Goal: Task Accomplishment & Management: Manage account settings

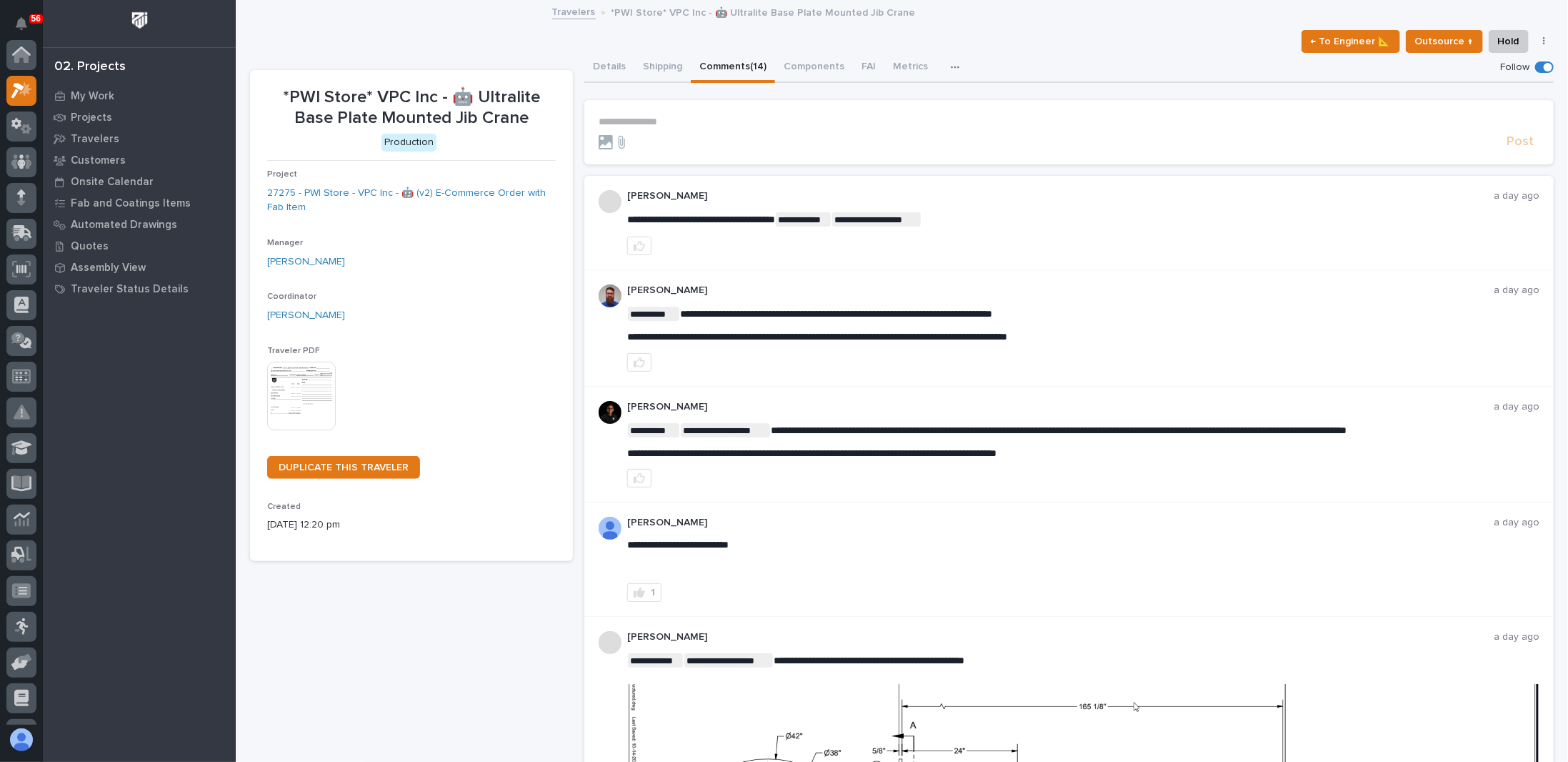
scroll to position [36, 0]
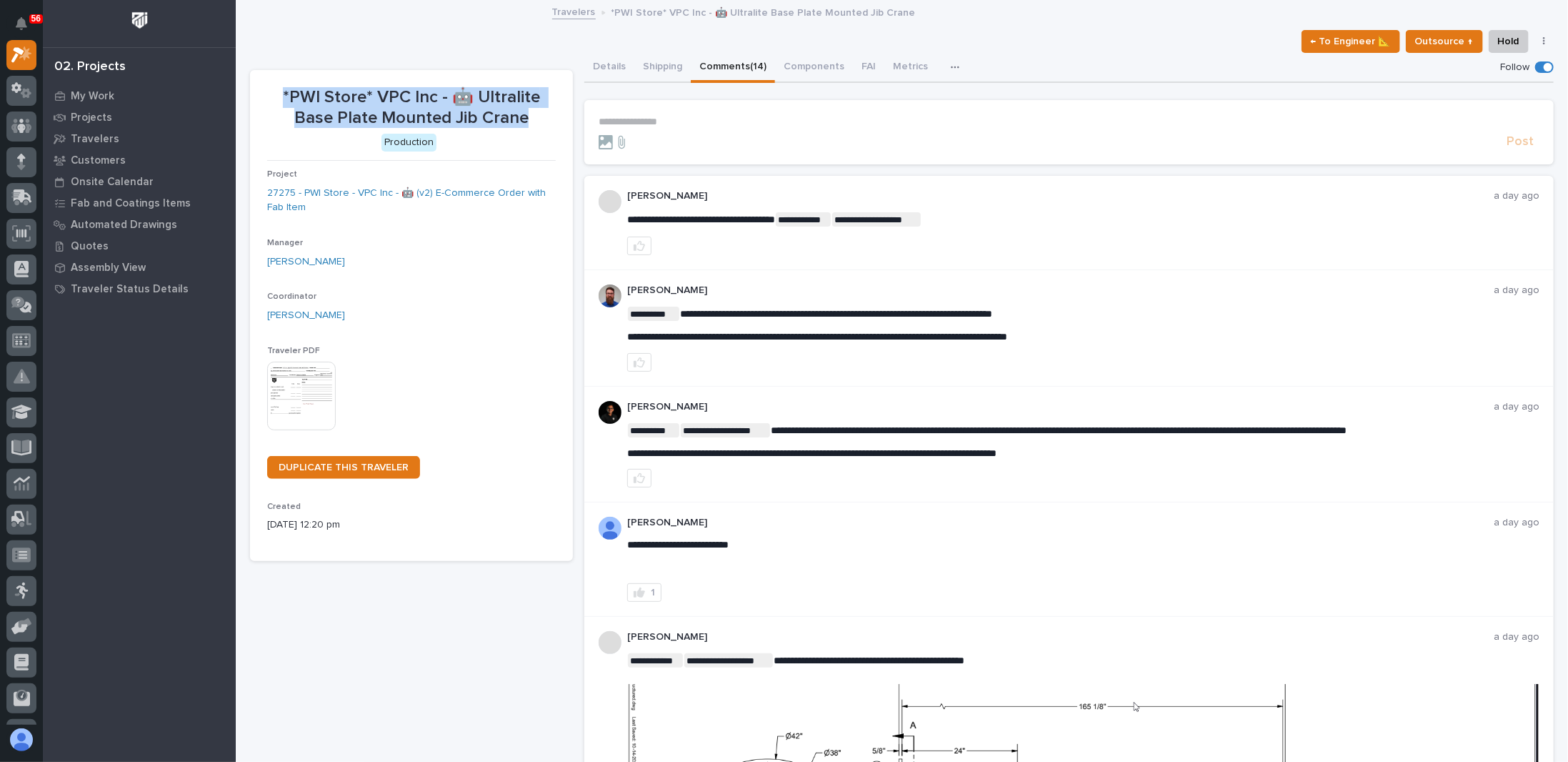
drag, startPoint x: 535, startPoint y: 117, endPoint x: 266, endPoint y: 93, distance: 270.1
click at [266, 93] on section "*PWI Store* VPC Inc - 🤖 Ultralite Base Plate Mounted Jib Crane Production Proje…" at bounding box center [411, 315] width 323 height 491
click at [266, 92] on section "*PWI Store* VPC Inc - 🤖 Ultralite Base Plate Mounted Jib Crane Production Proje…" at bounding box center [411, 315] width 323 height 491
click at [654, 71] on button "Shipping" at bounding box center [662, 68] width 57 height 30
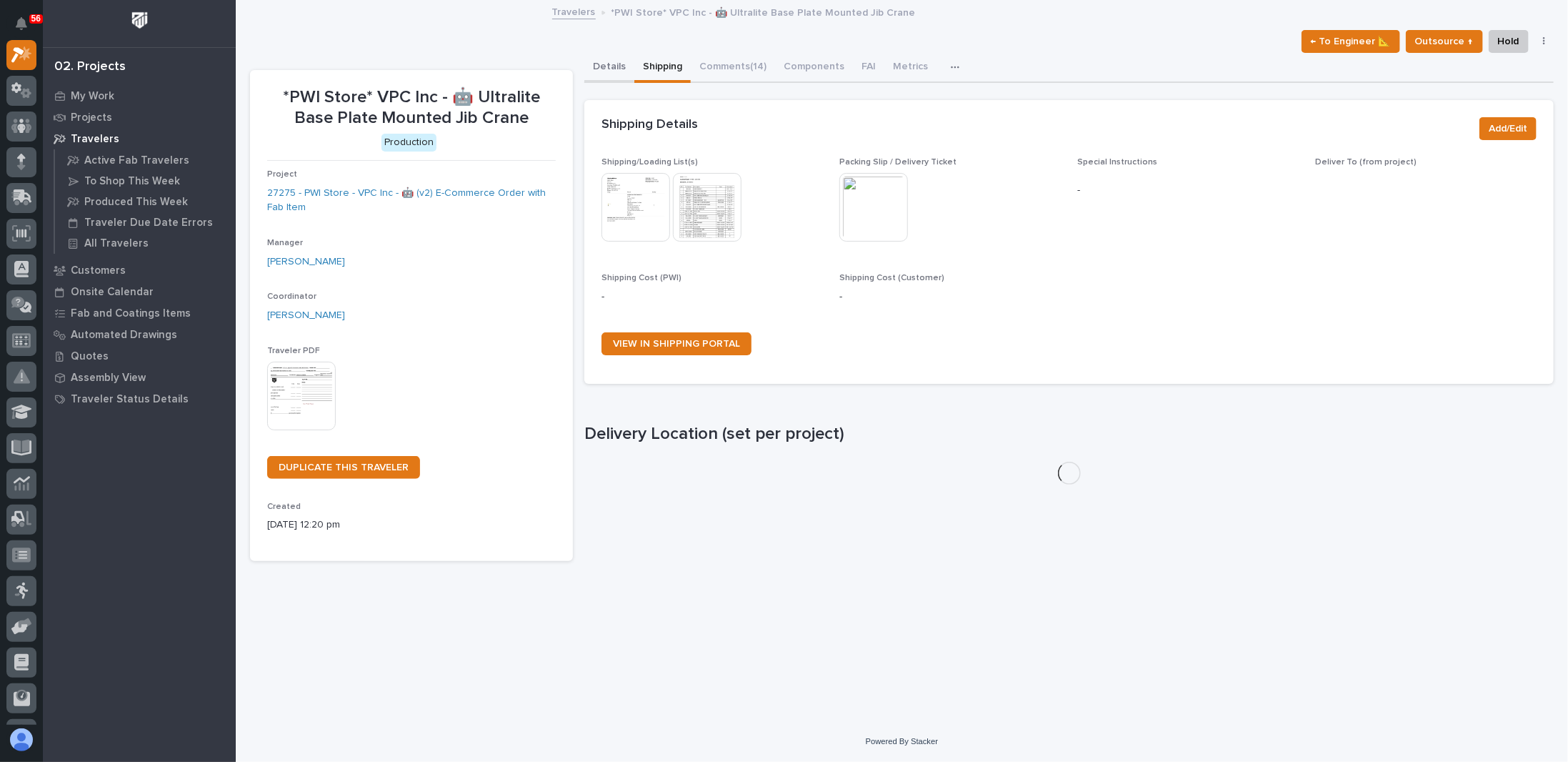
click at [618, 64] on button "Details" at bounding box center [610, 68] width 50 height 30
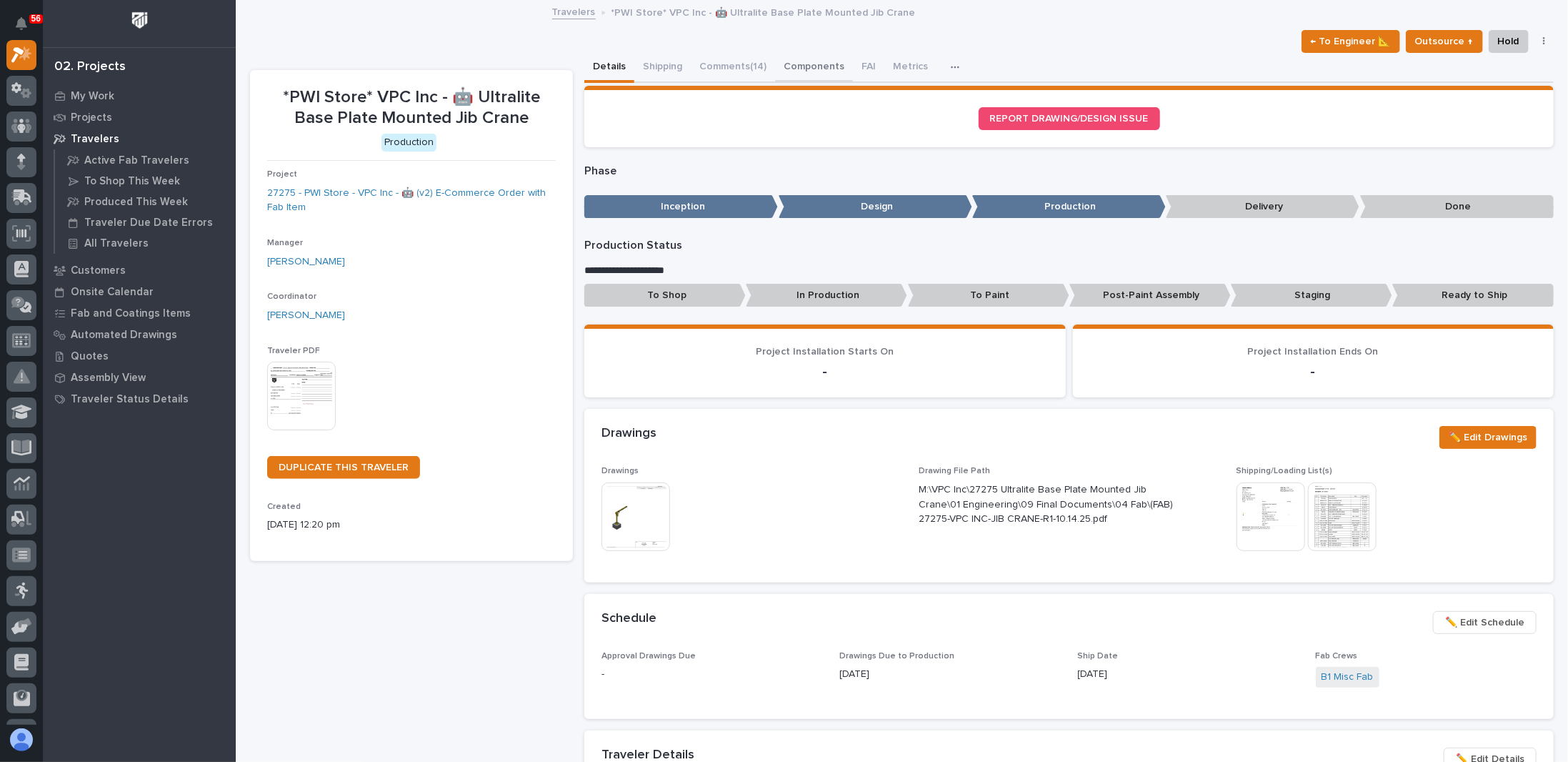
click at [803, 65] on button "Components" at bounding box center [814, 68] width 78 height 30
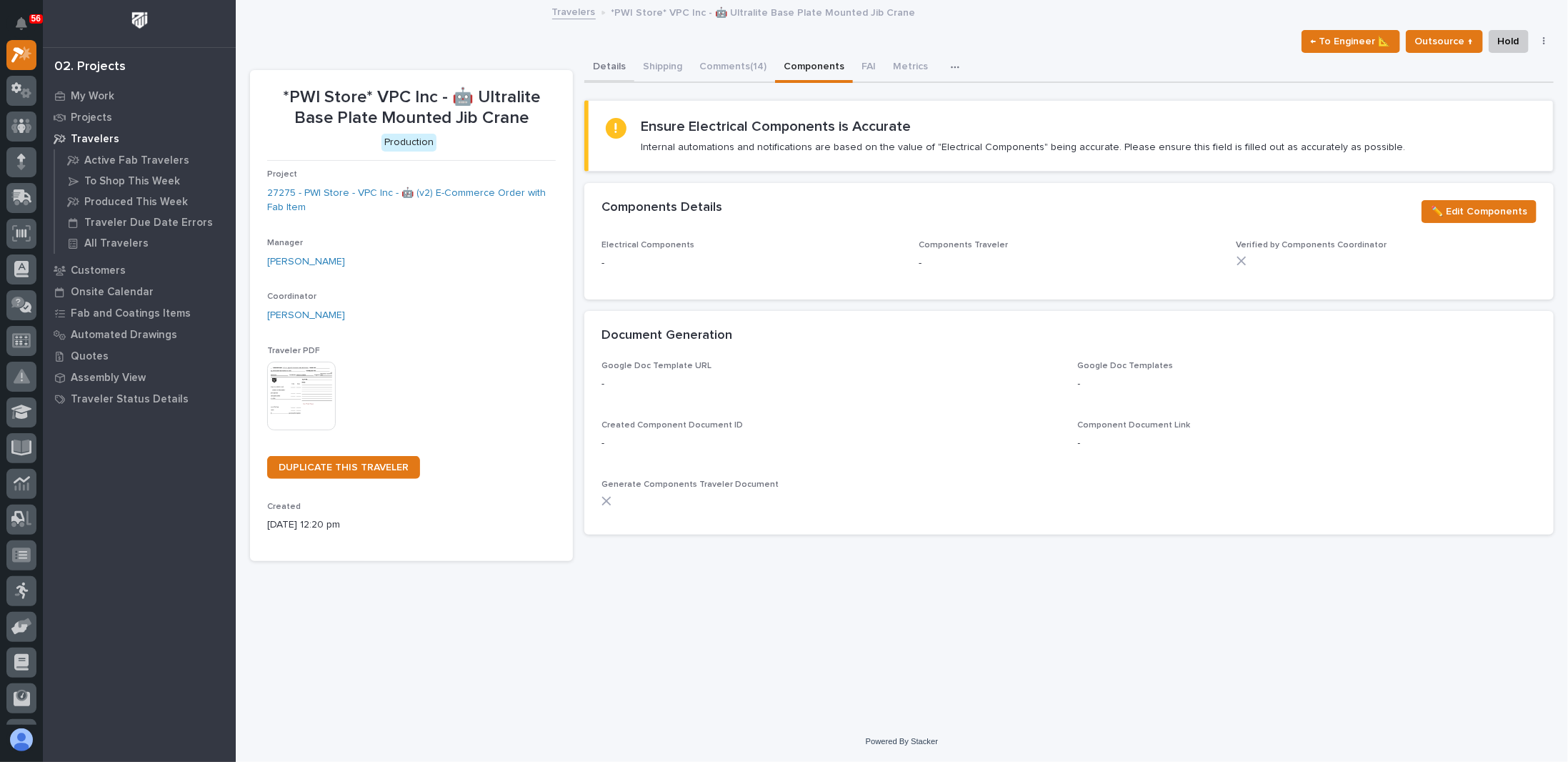
click at [612, 62] on button "Details" at bounding box center [610, 68] width 50 height 30
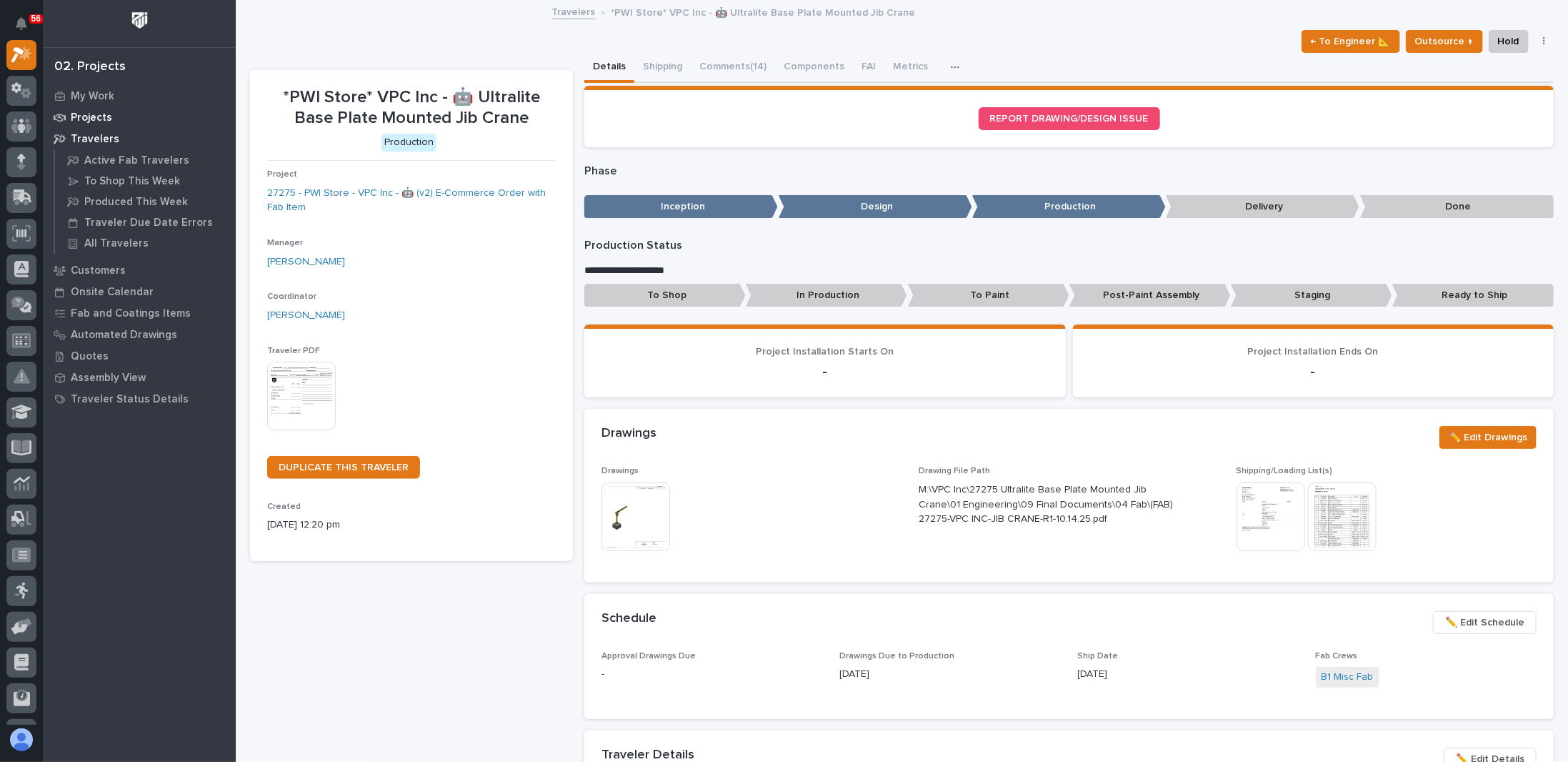
click at [86, 115] on p "Projects" at bounding box center [91, 118] width 41 height 13
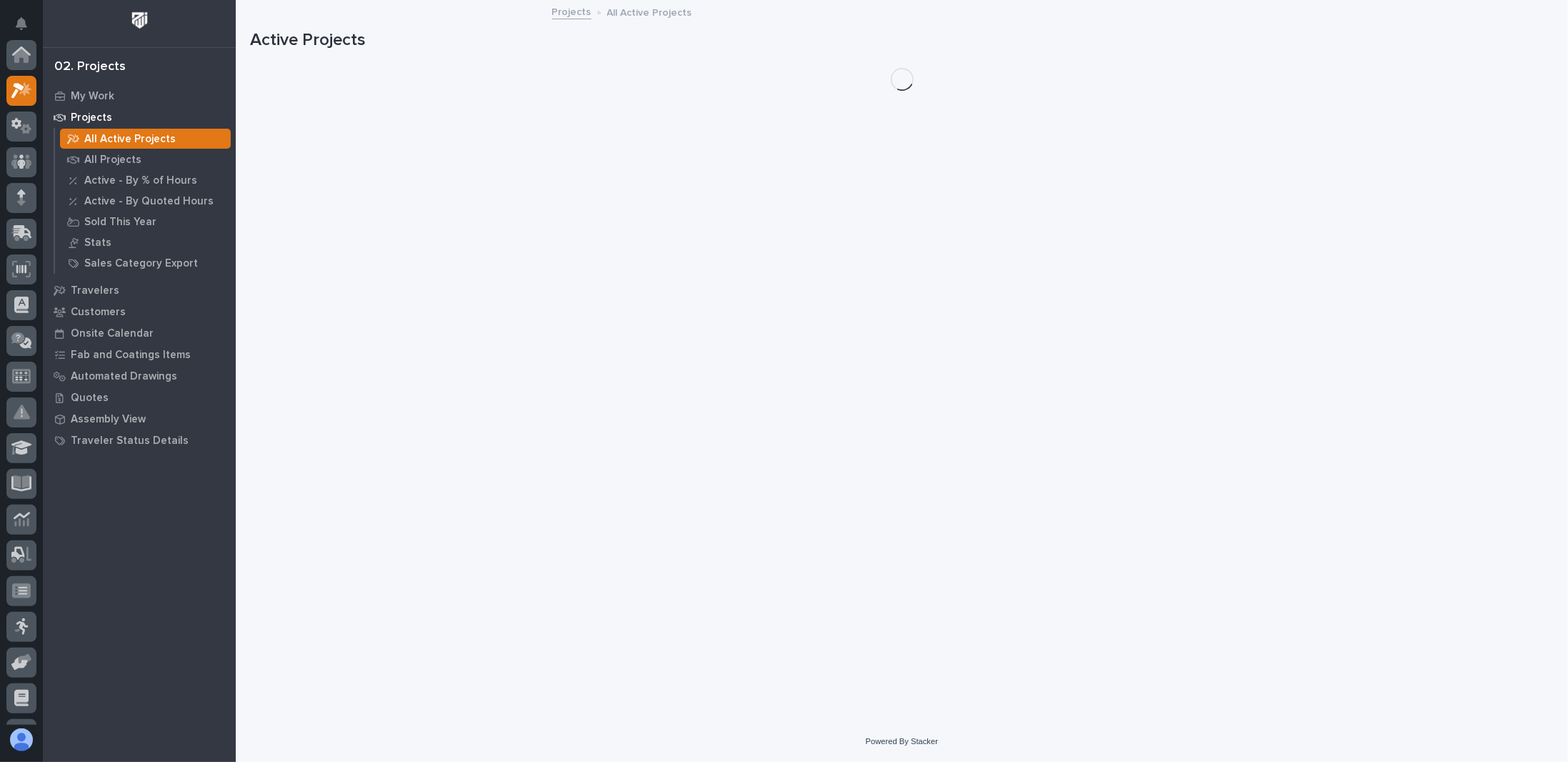
scroll to position [36, 0]
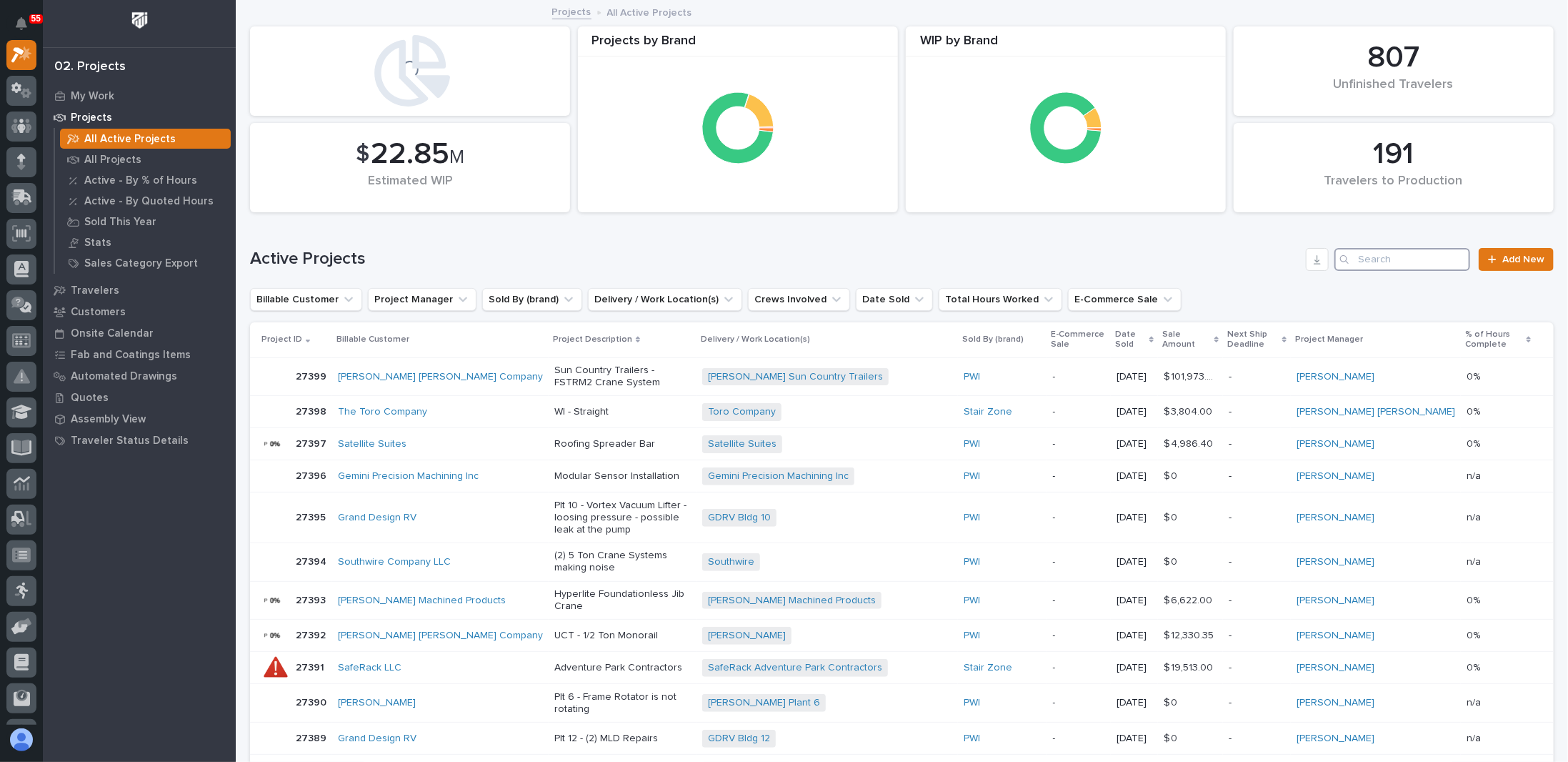
click at [1377, 262] on input "Search" at bounding box center [1402, 259] width 136 height 23
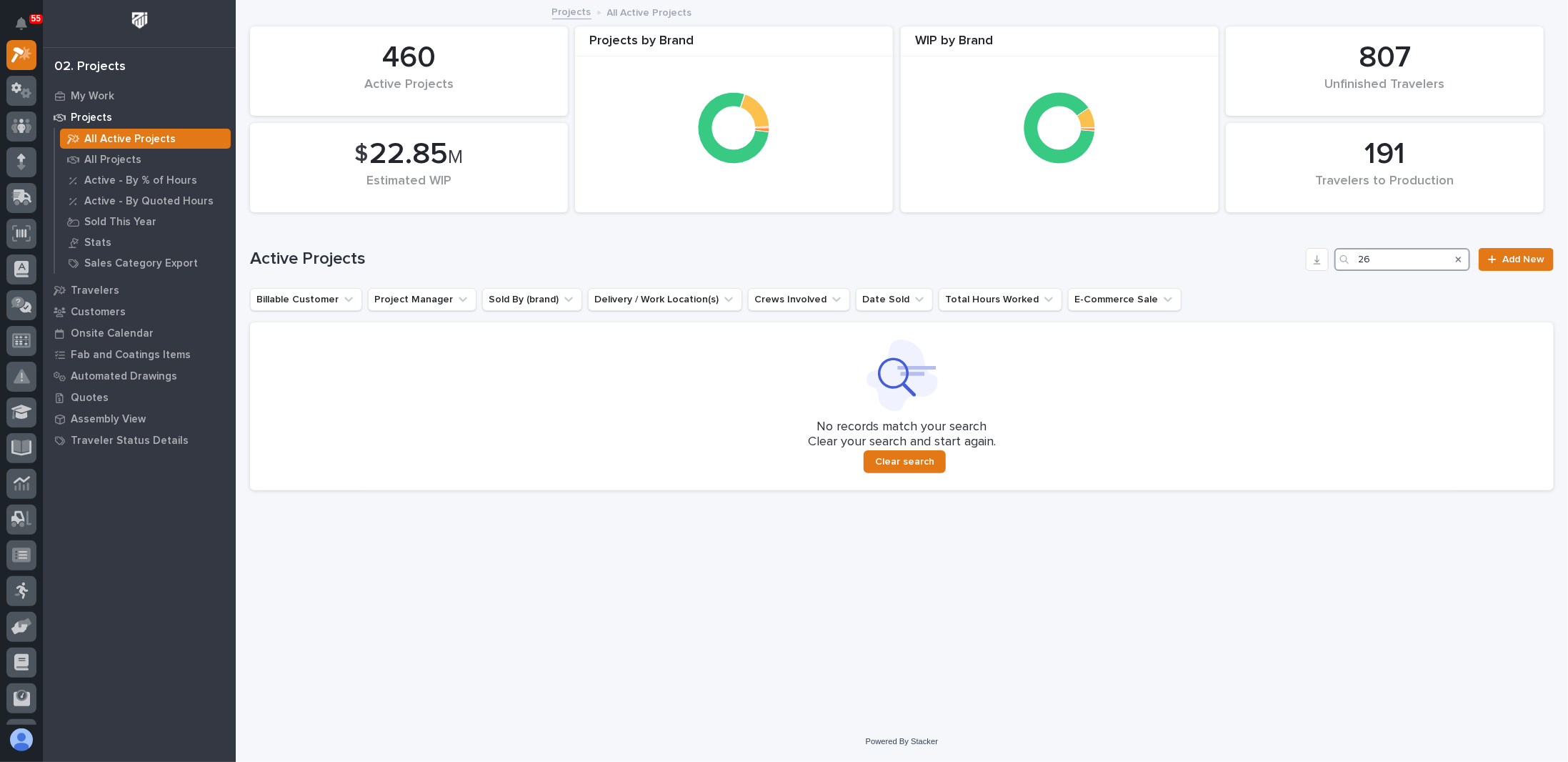
type input "2"
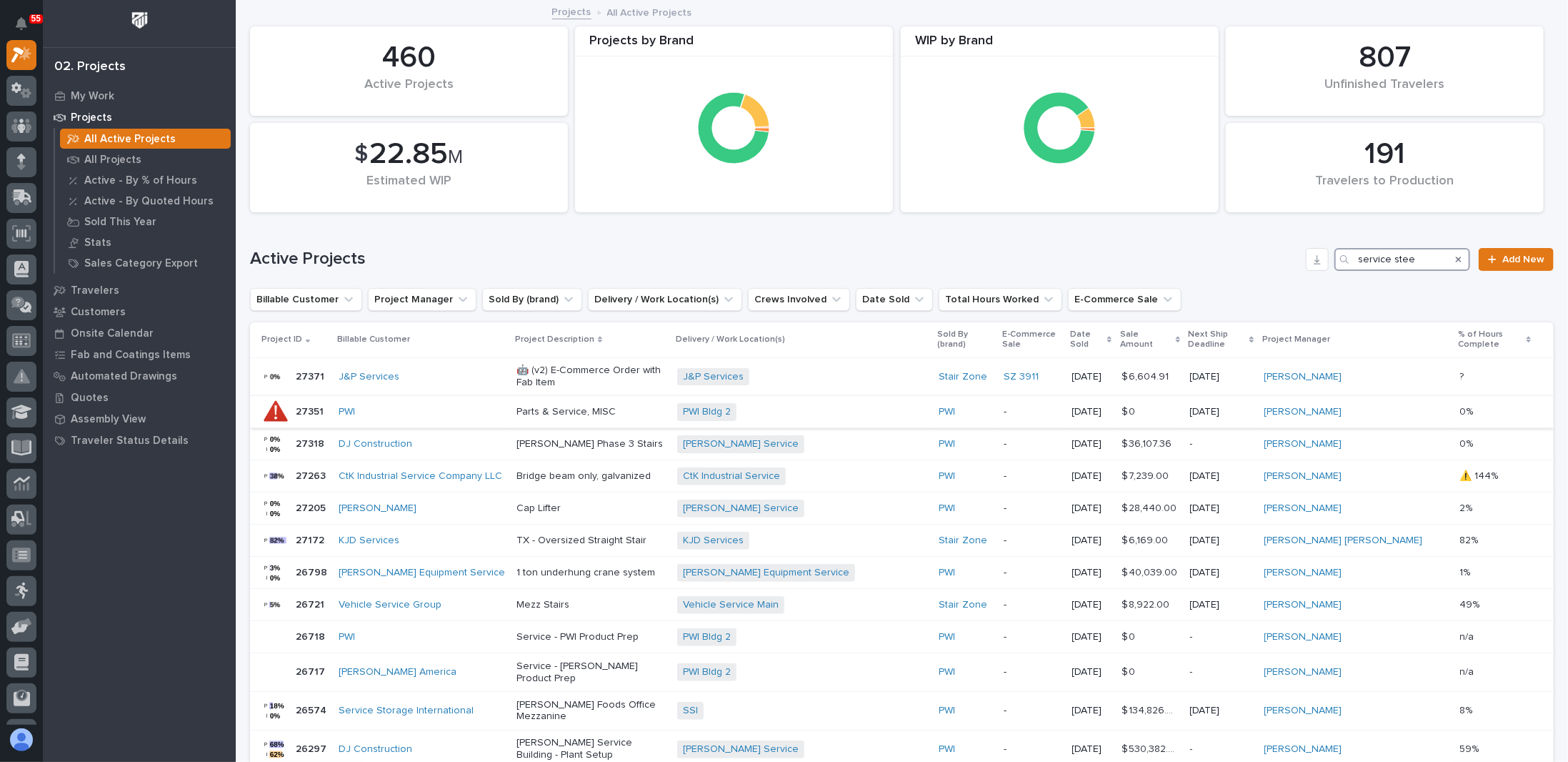
type input "service steel"
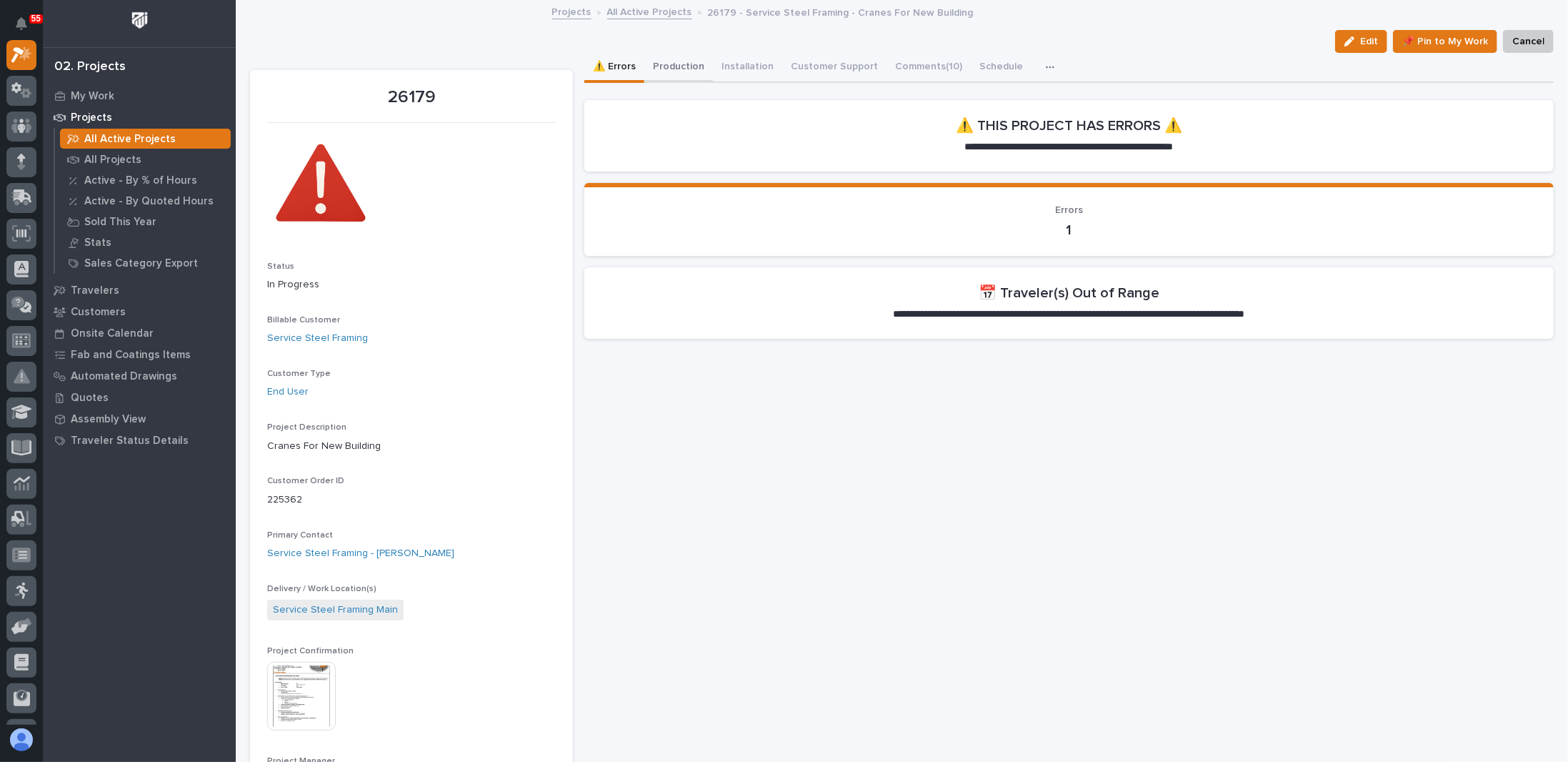
click at [670, 76] on button "Production" at bounding box center [678, 68] width 68 height 30
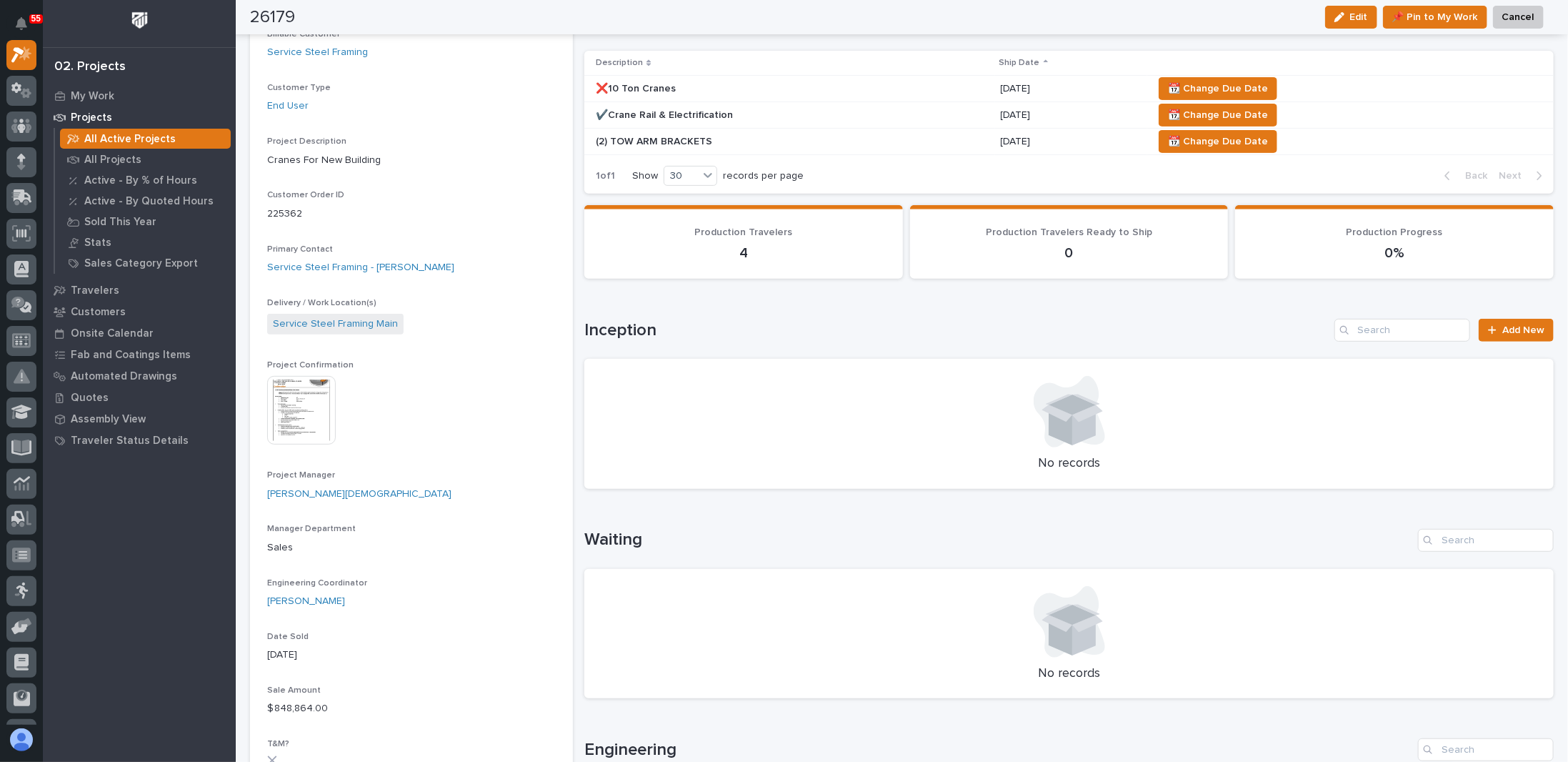
scroll to position [143, 0]
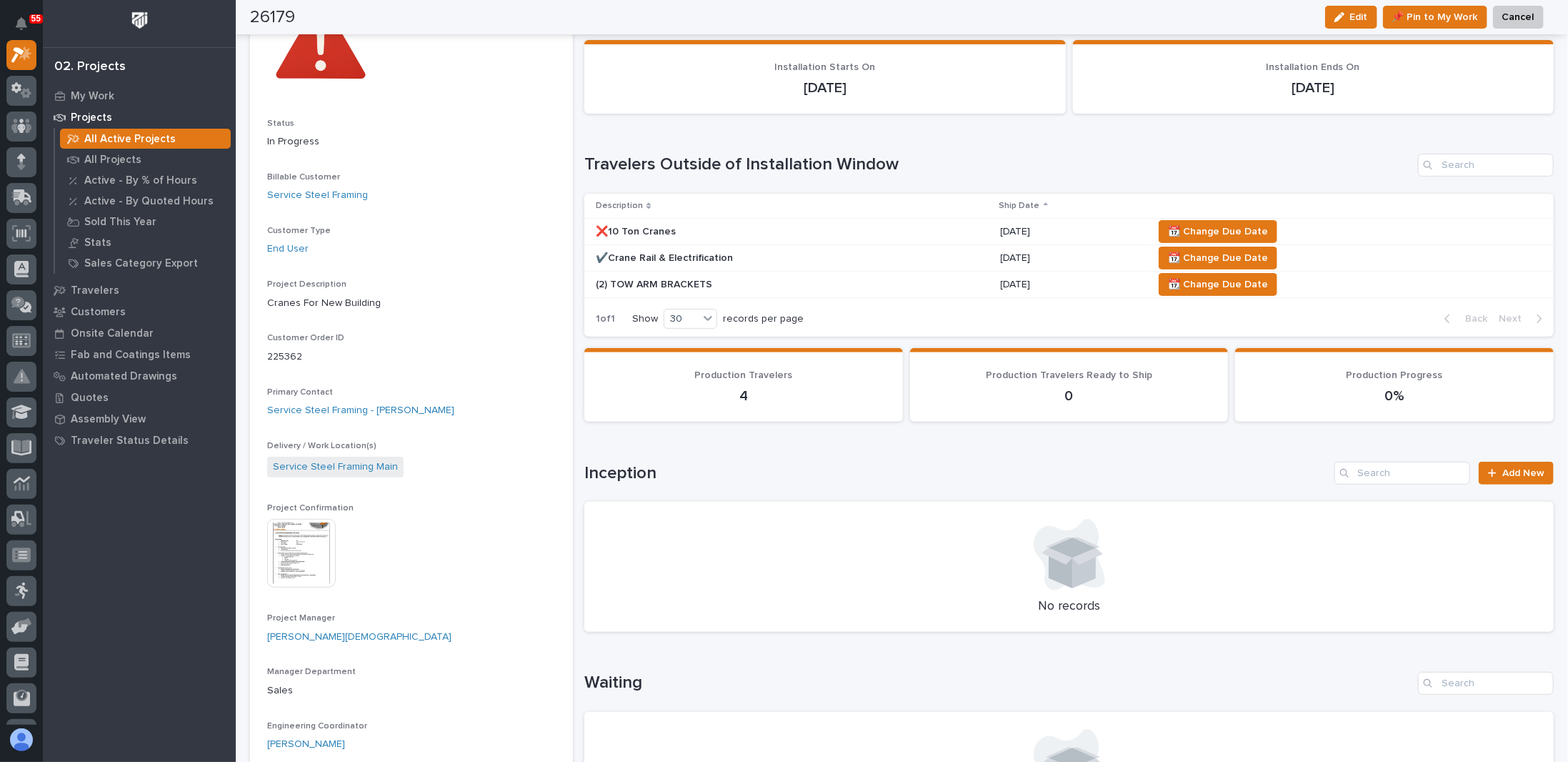
click at [664, 223] on div "❌10 Ton Cranes" at bounding box center [720, 230] width 250 height 15
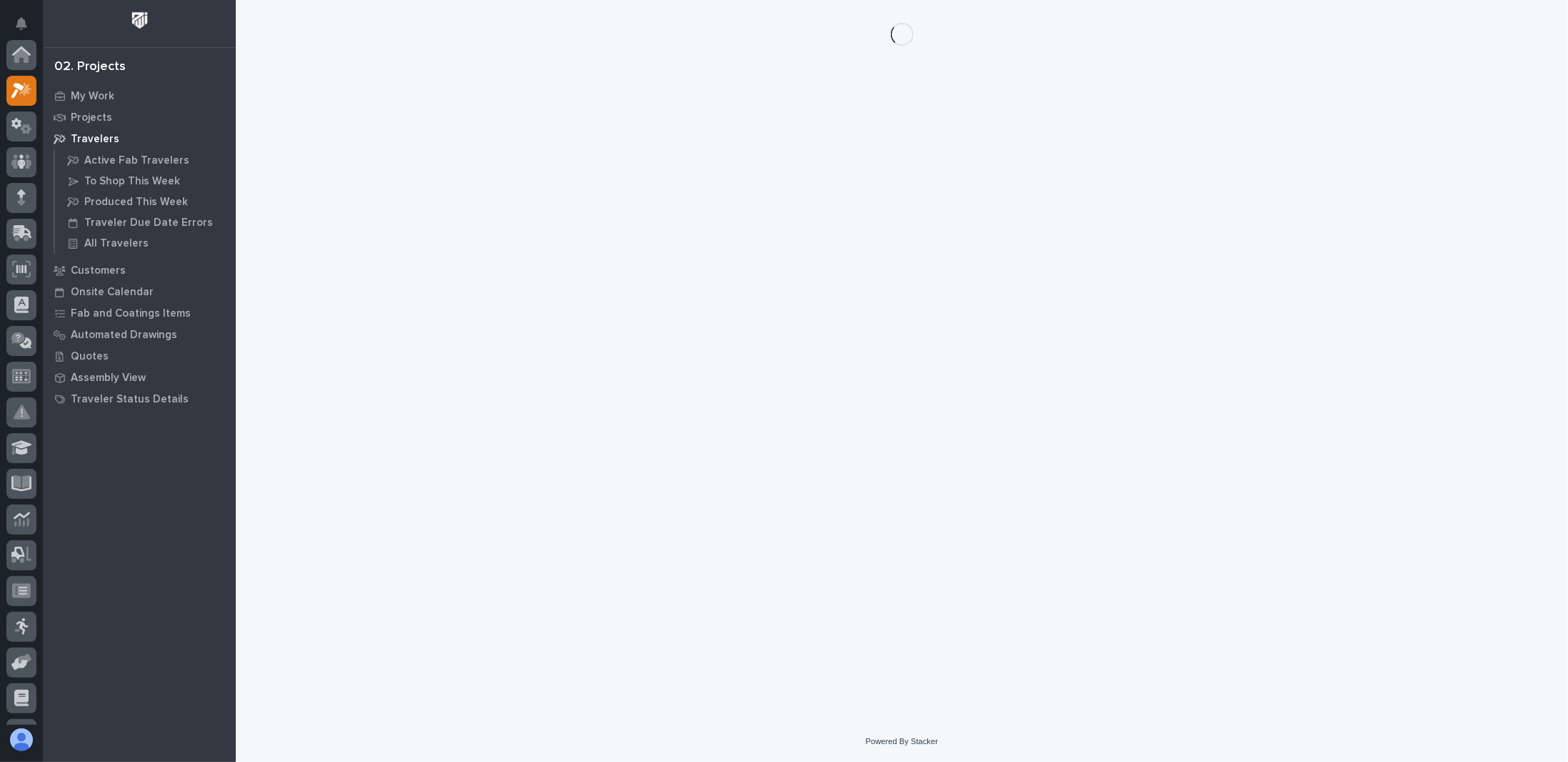
scroll to position [36, 0]
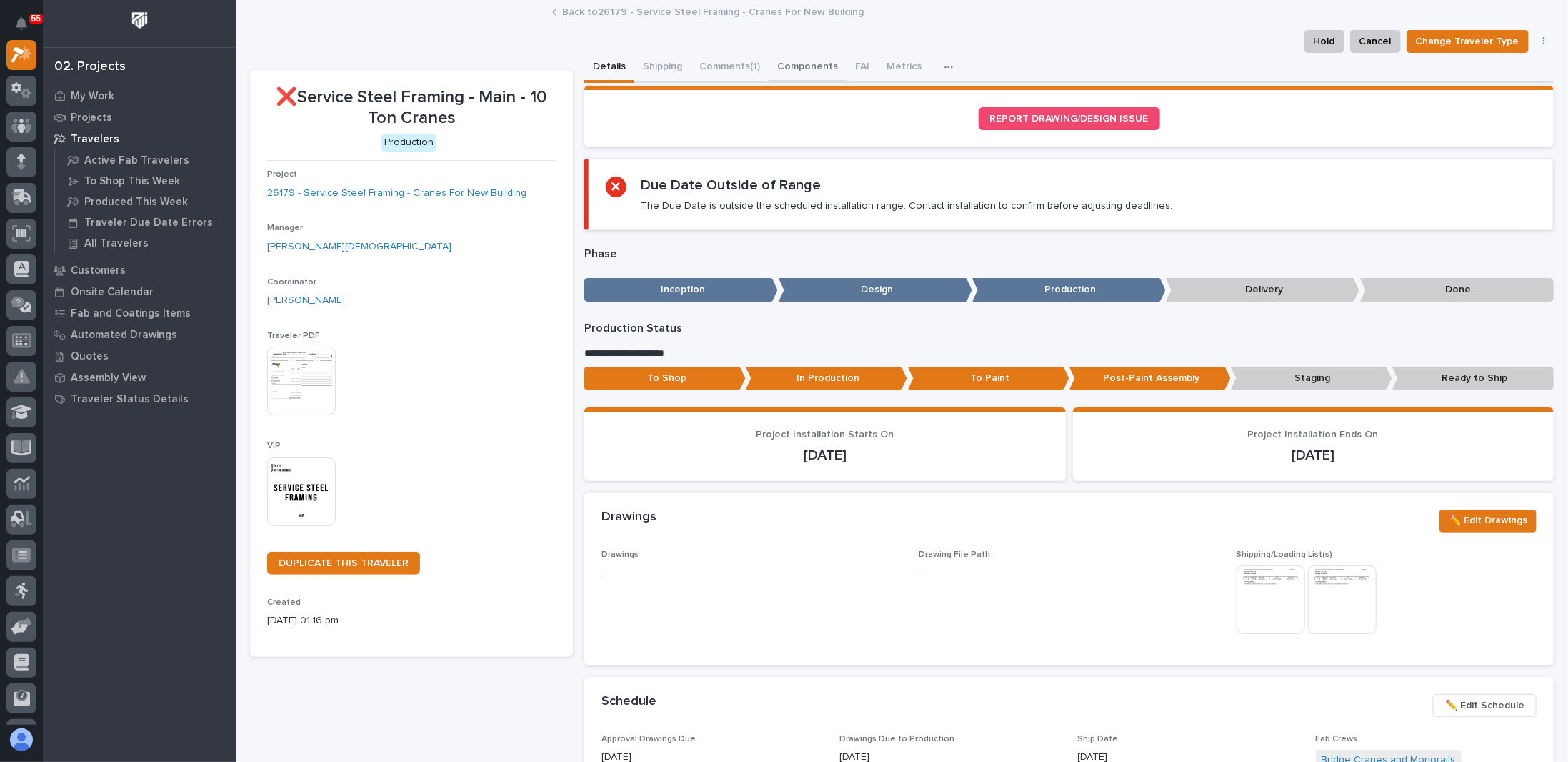
click at [801, 68] on button "Components" at bounding box center [808, 68] width 78 height 30
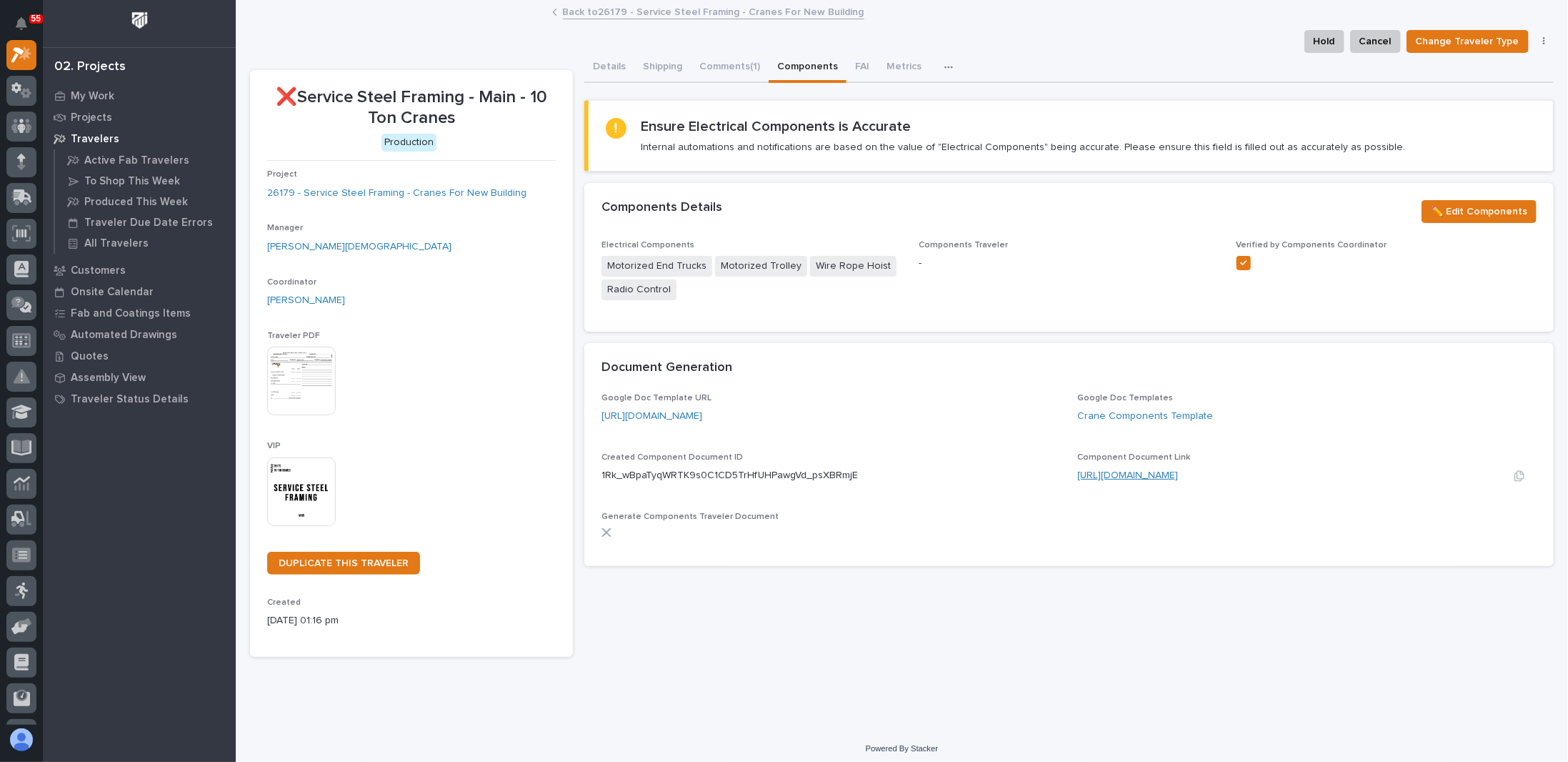
click at [1179, 472] on link "[URL][DOMAIN_NAME]" at bounding box center [1128, 475] width 101 height 10
click at [1502, 477] on button "button" at bounding box center [1519, 476] width 35 height 12
click at [90, 97] on p "My Work" at bounding box center [92, 97] width 43 height 13
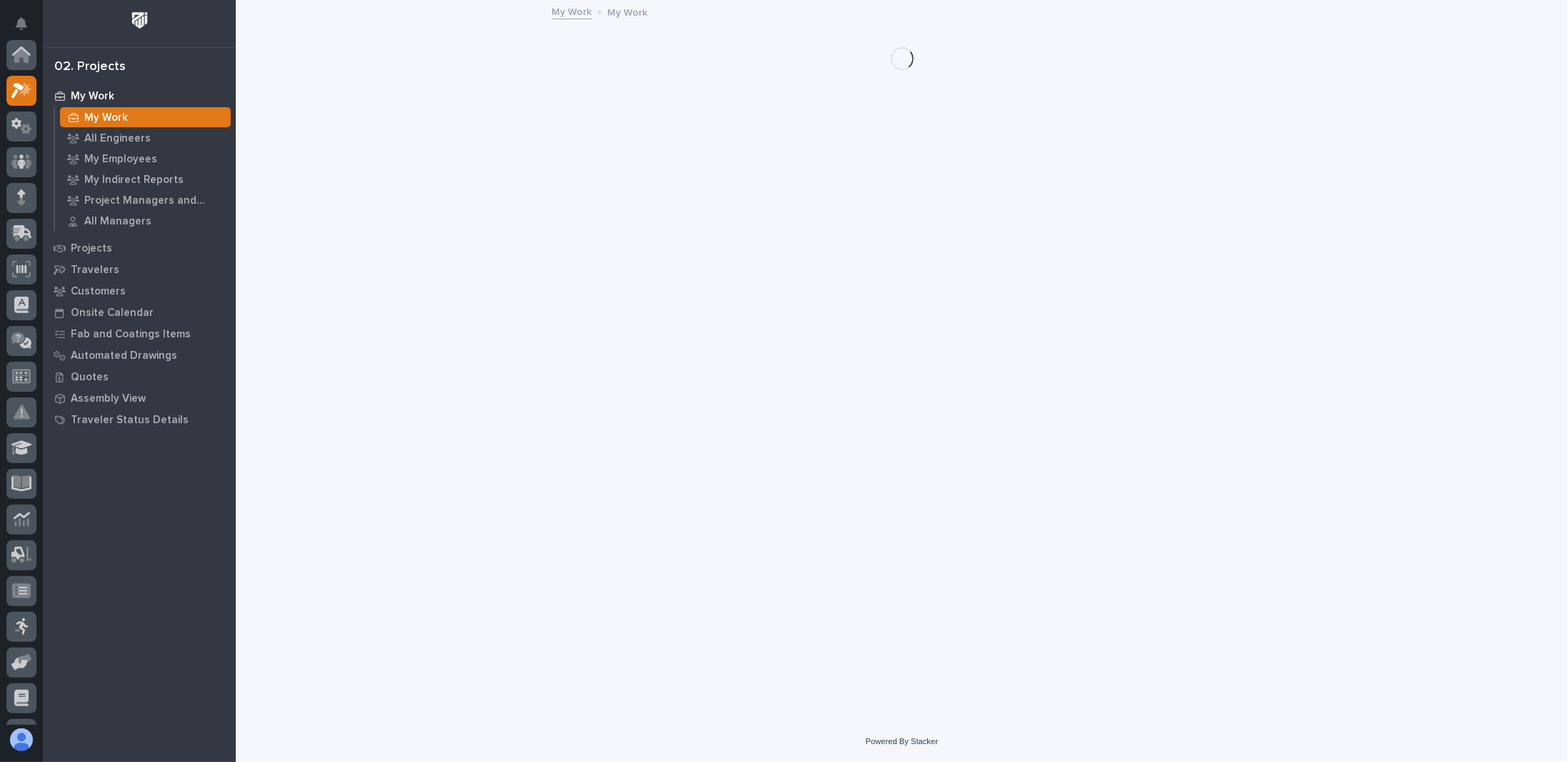
scroll to position [36, 0]
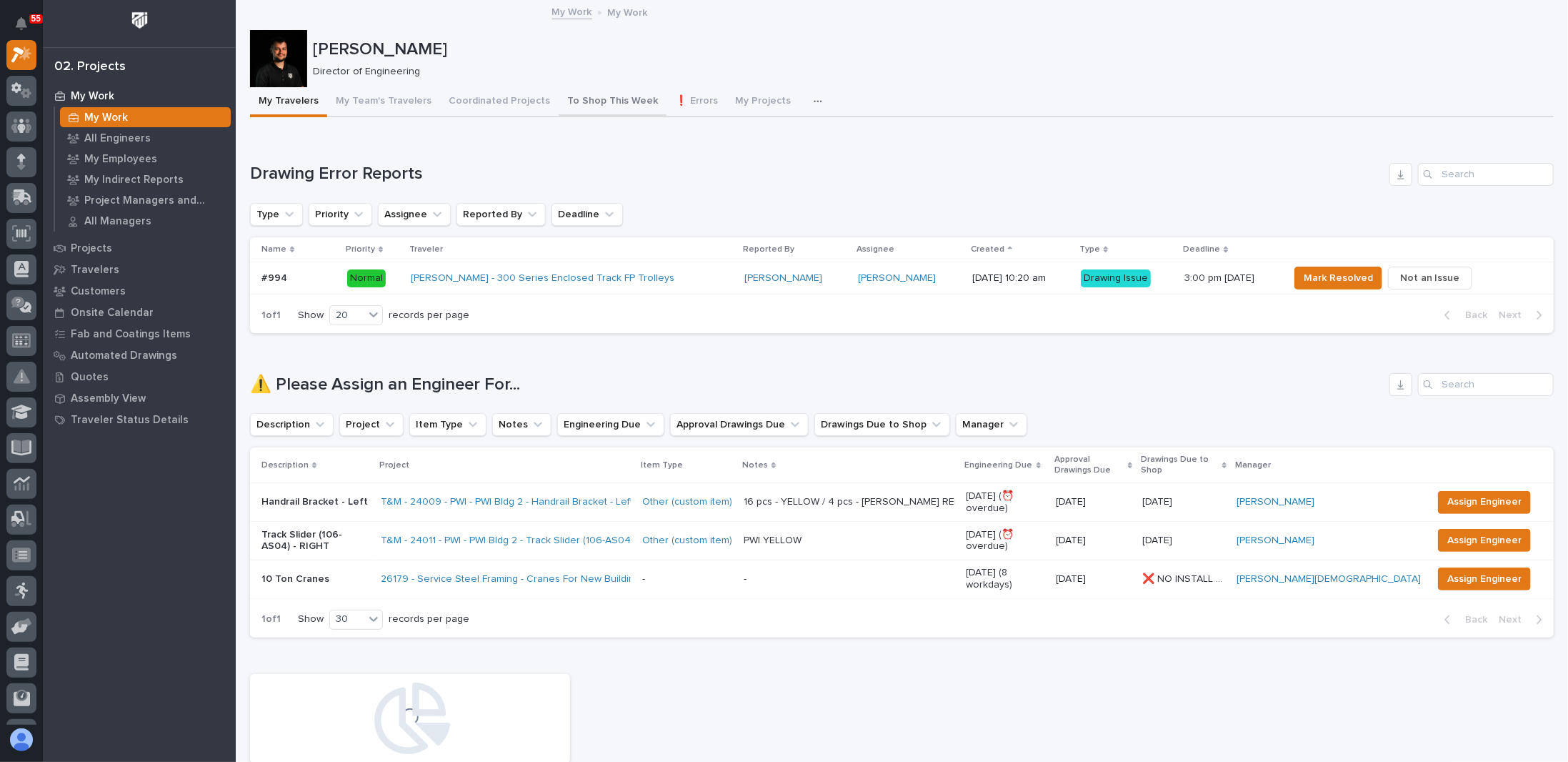
click at [604, 94] on button "To Shop This Week" at bounding box center [613, 102] width 108 height 30
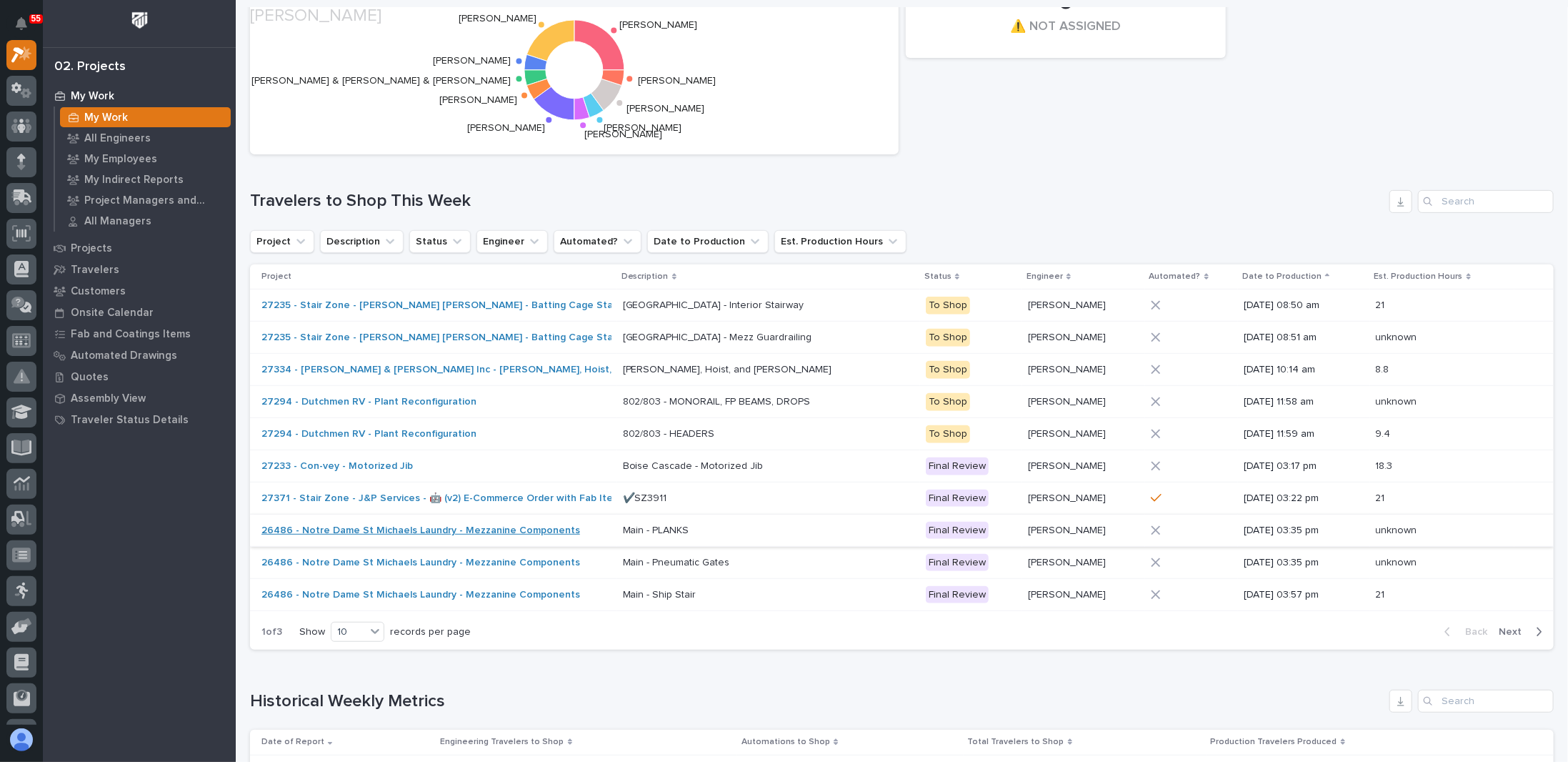
scroll to position [357, 0]
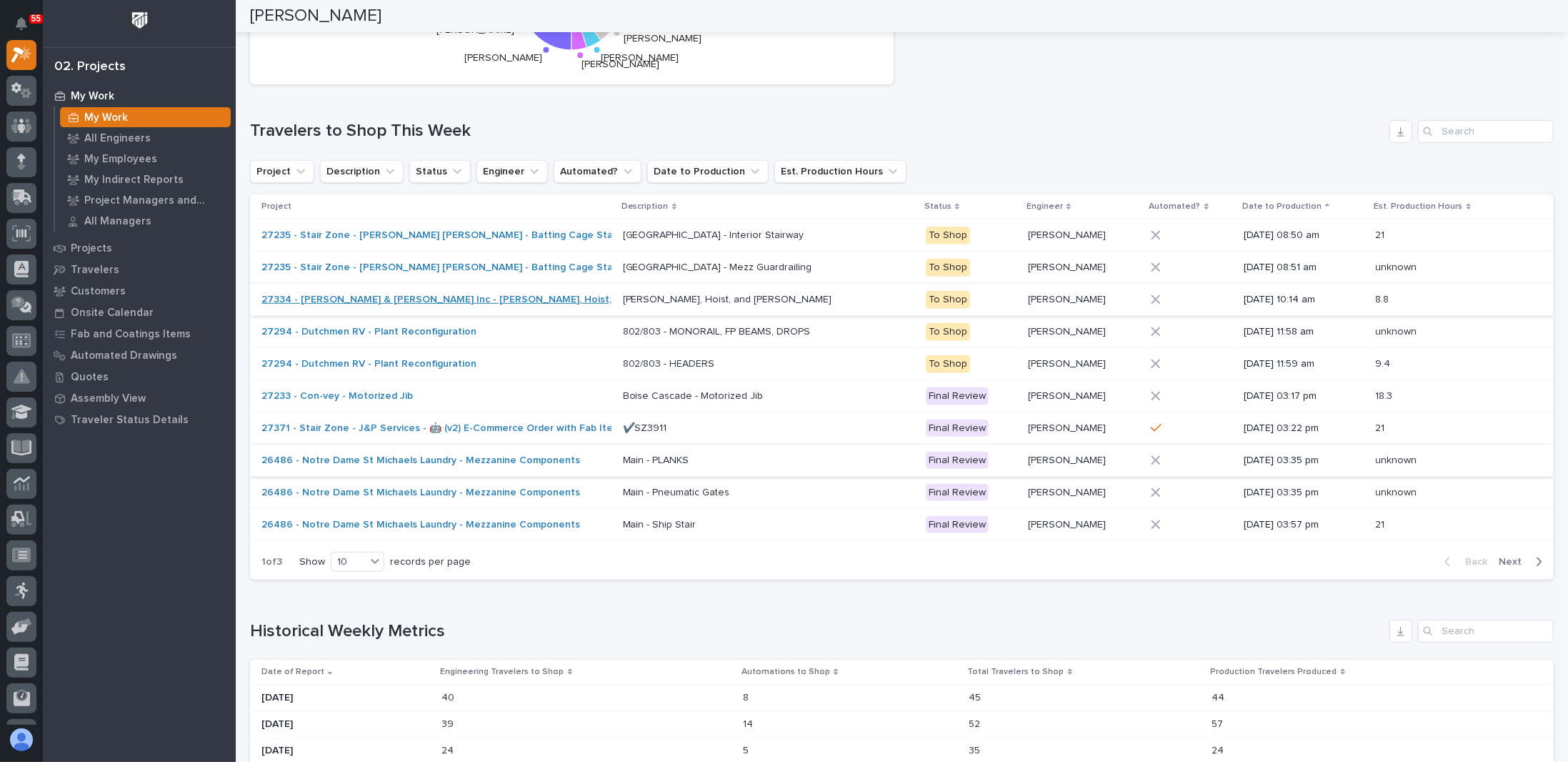
click at [496, 297] on link "27334 - [PERSON_NAME] & [PERSON_NAME] Inc - [PERSON_NAME], Hoist, and [PERSON_N…" at bounding box center [488, 300] width 453 height 12
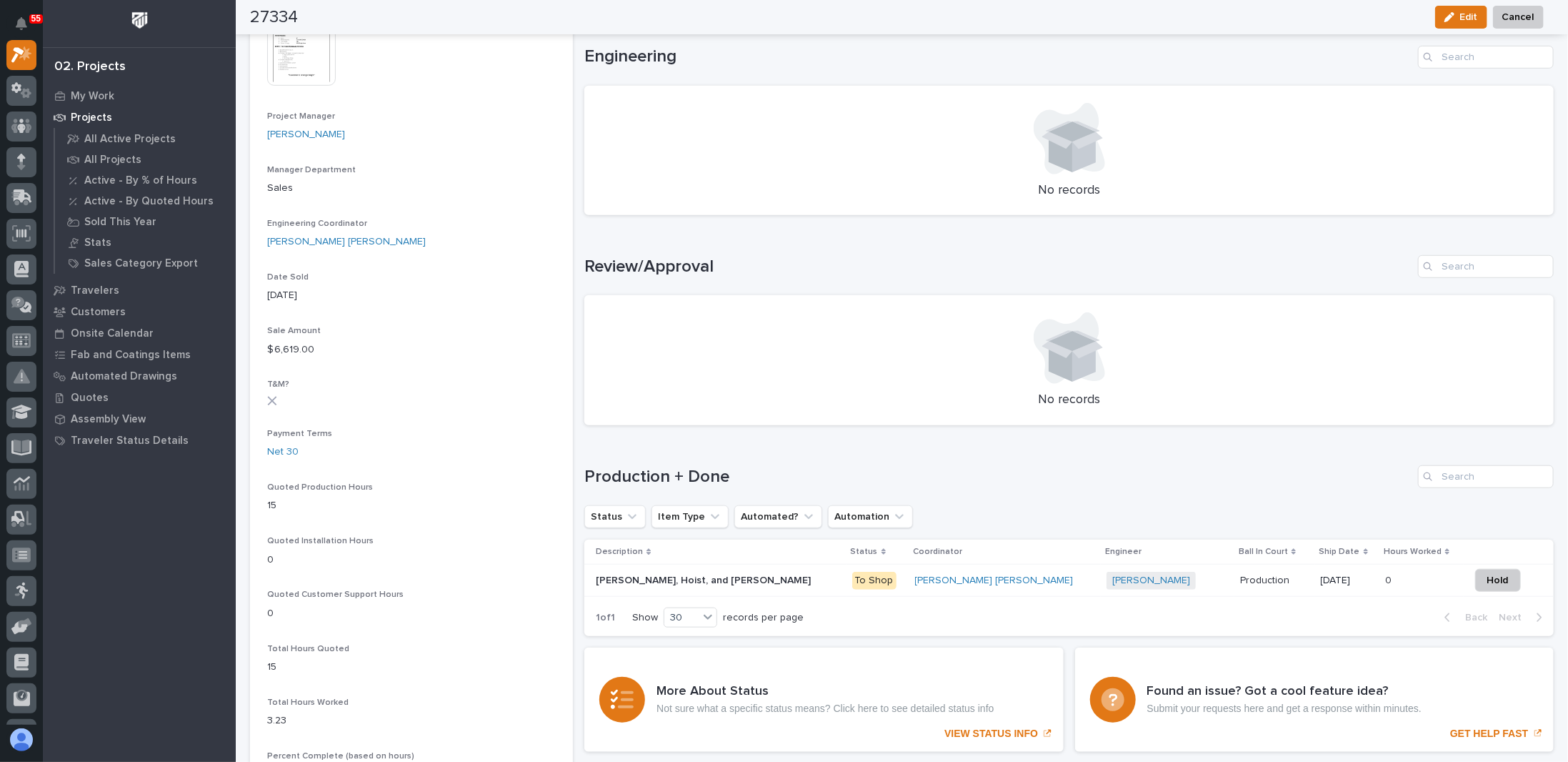
scroll to position [643, 0]
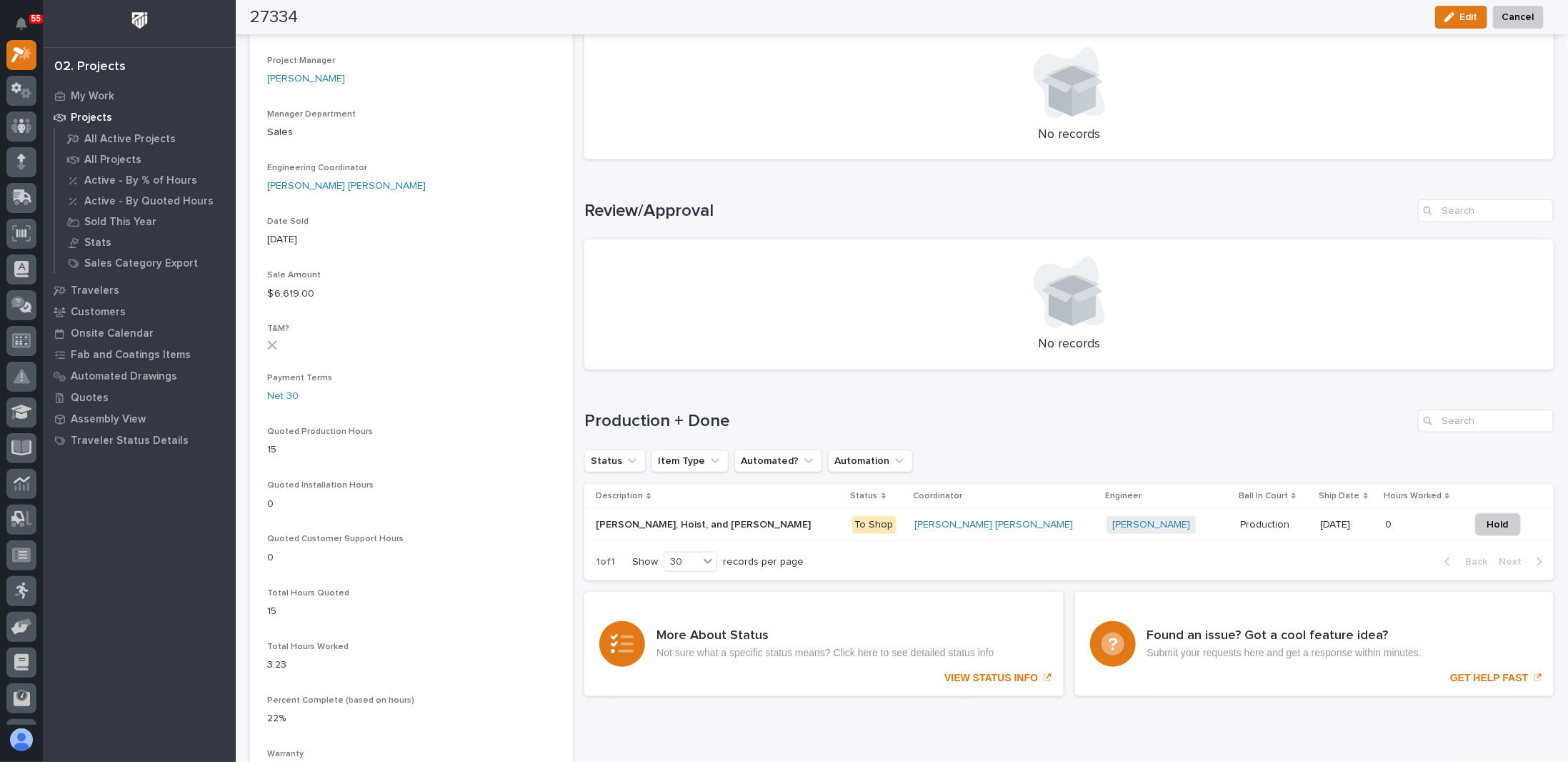
click at [648, 525] on p "[PERSON_NAME], Hoist, and [PERSON_NAME]" at bounding box center [704, 523] width 218 height 15
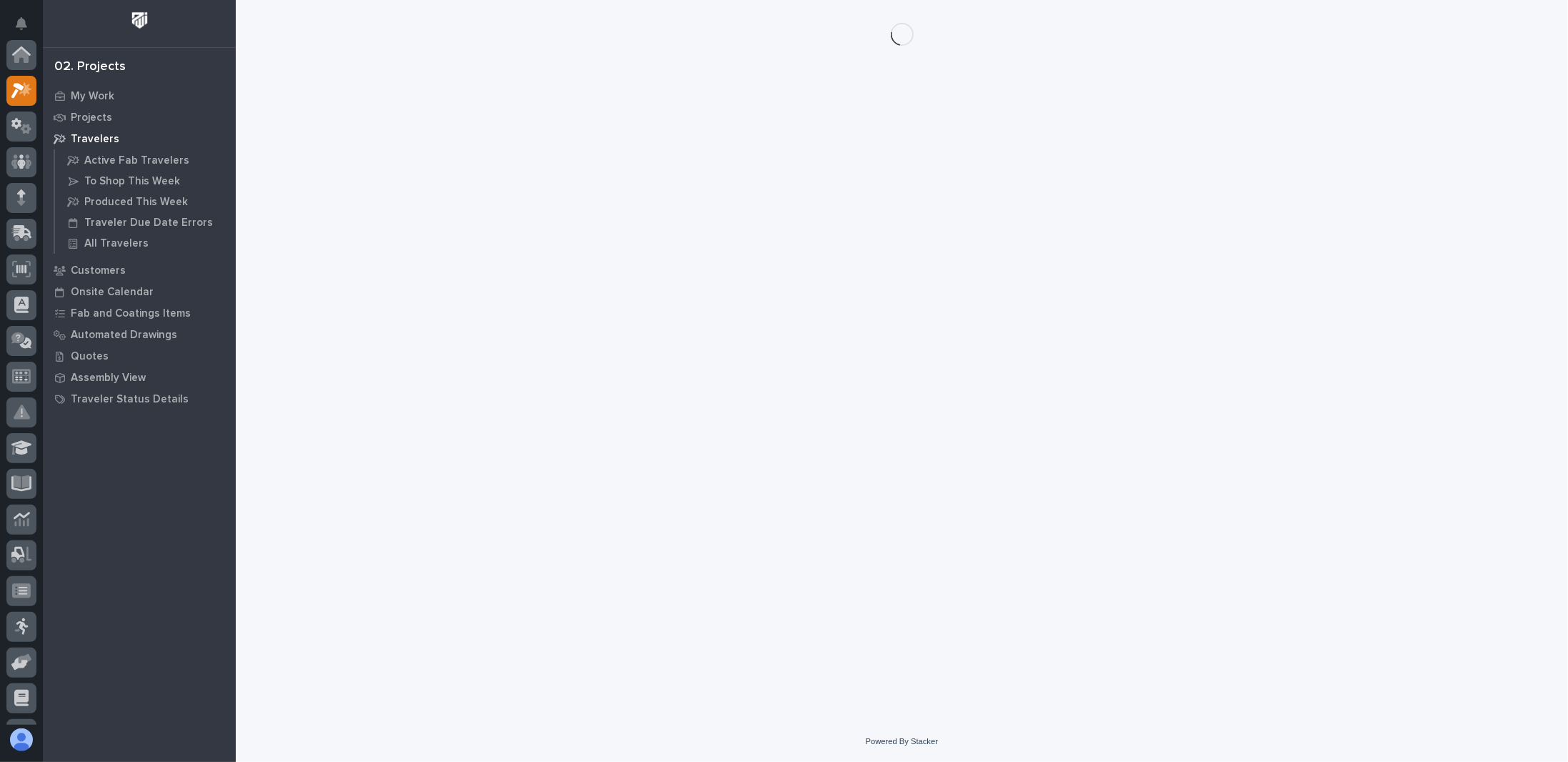
scroll to position [36, 0]
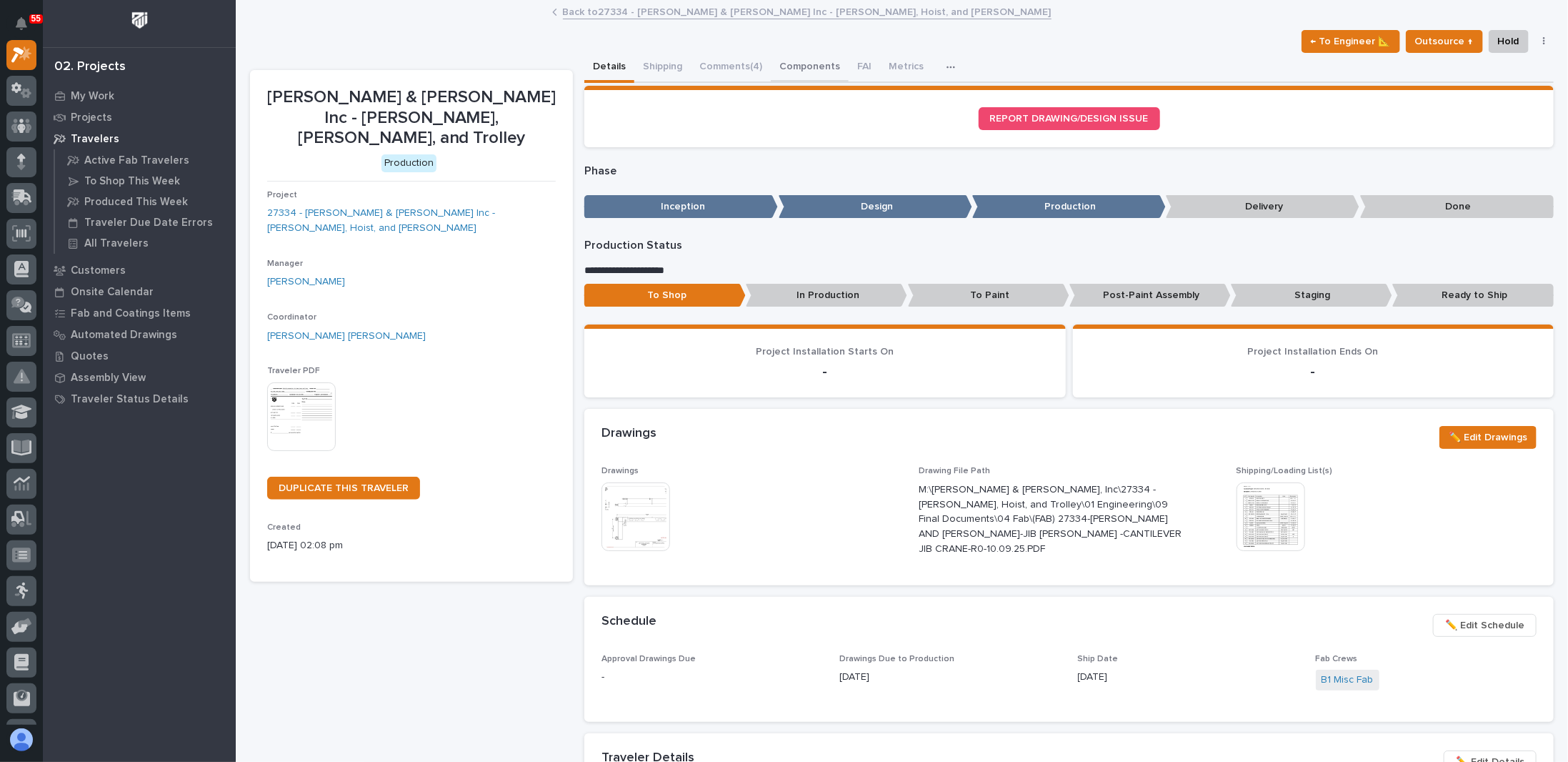
click at [804, 65] on button "Components" at bounding box center [809, 68] width 78 height 30
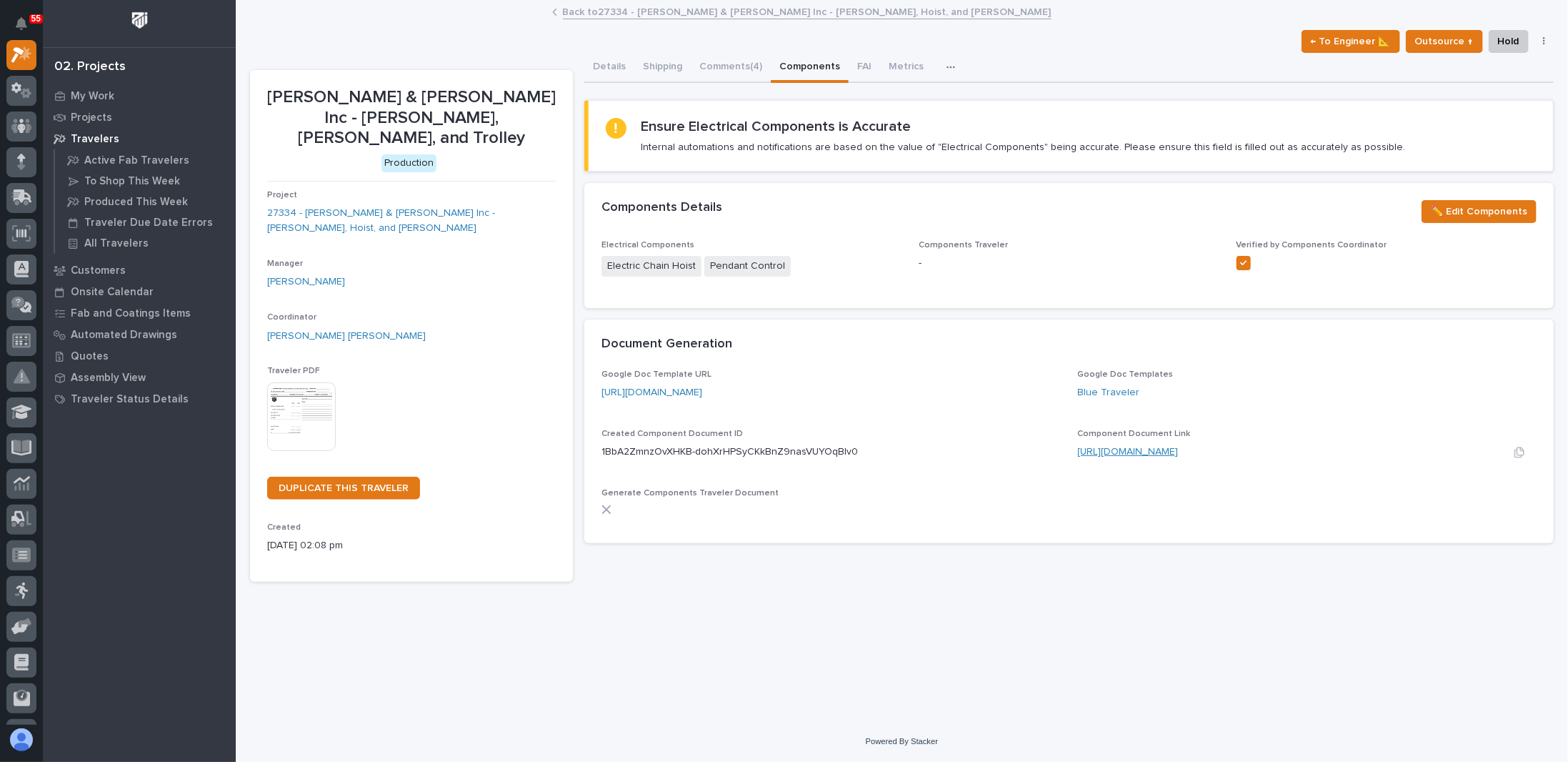
click at [1129, 448] on link "[URL][DOMAIN_NAME]" at bounding box center [1128, 452] width 101 height 10
click at [702, 391] on link "[URL][DOMAIN_NAME]" at bounding box center [651, 392] width 101 height 10
click at [1110, 391] on link "Blue Traveler" at bounding box center [1109, 392] width 62 height 15
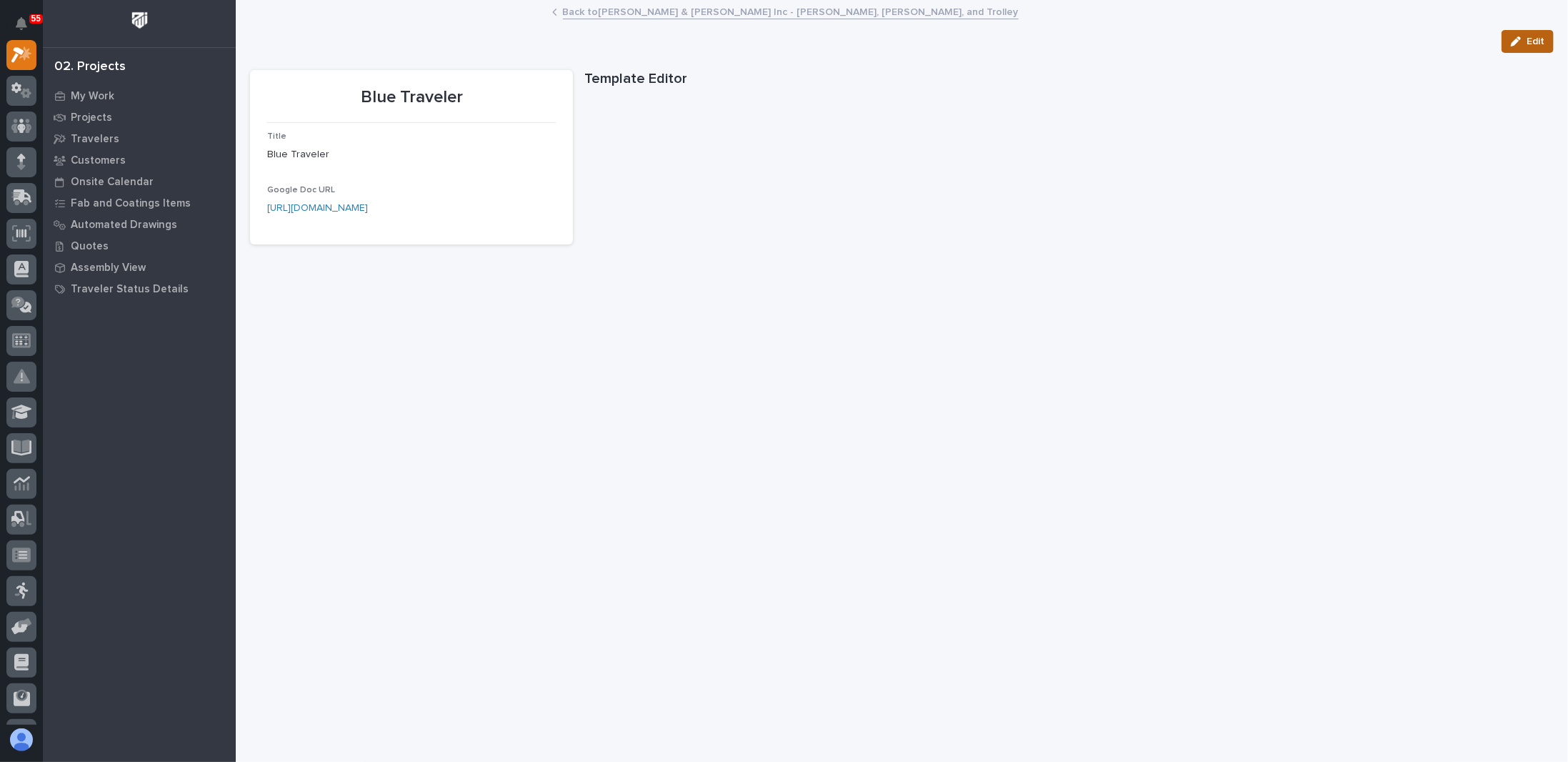
click at [1522, 34] on button "Edit" at bounding box center [1528, 41] width 52 height 23
click at [346, 236] on input "[URL][DOMAIN_NAME]" at bounding box center [411, 234] width 289 height 29
click at [346, 169] on input "Blue Traveler" at bounding box center [411, 167] width 289 height 29
click at [566, 12] on link "Back to [PERSON_NAME] & [PERSON_NAME] Inc - [PERSON_NAME], Hoist, and Trolley" at bounding box center [790, 11] width 456 height 16
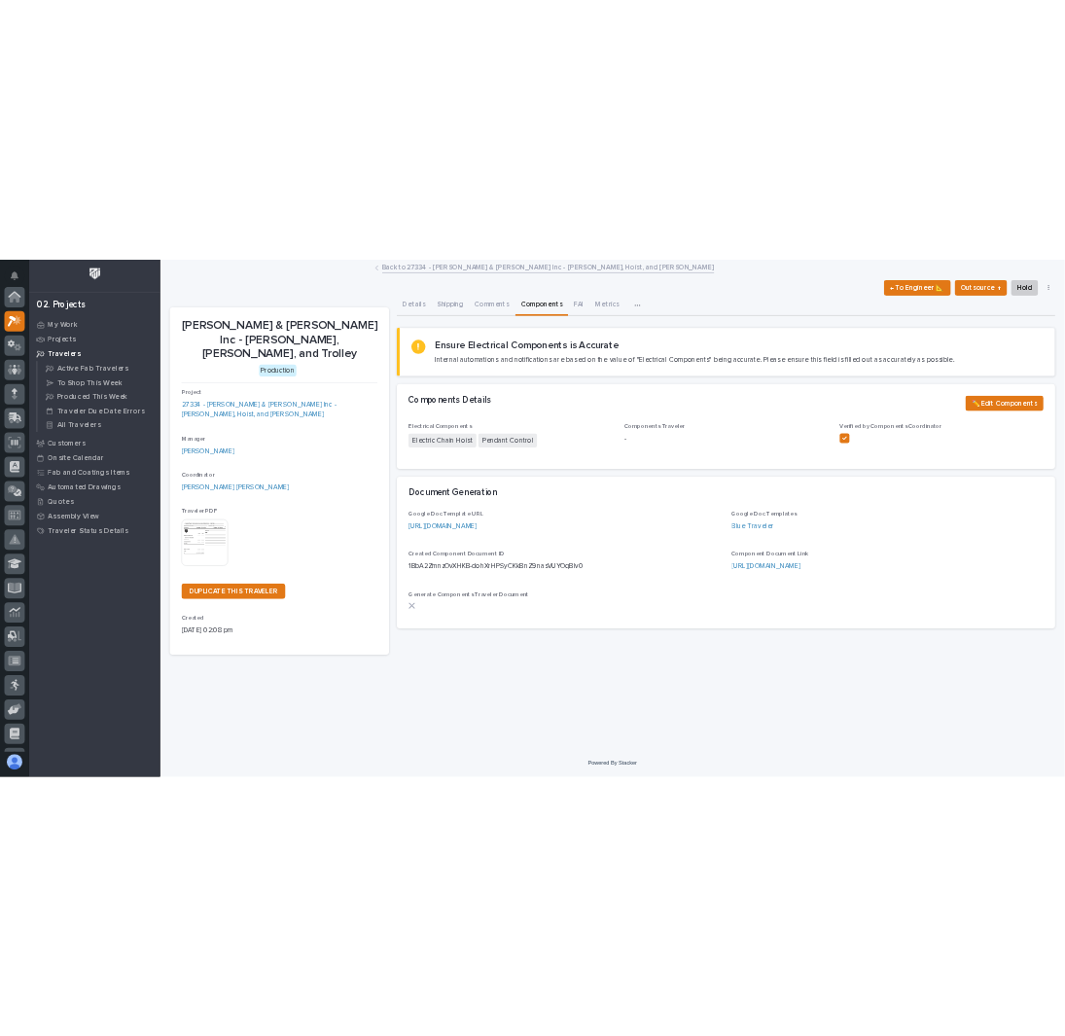
scroll to position [49, 0]
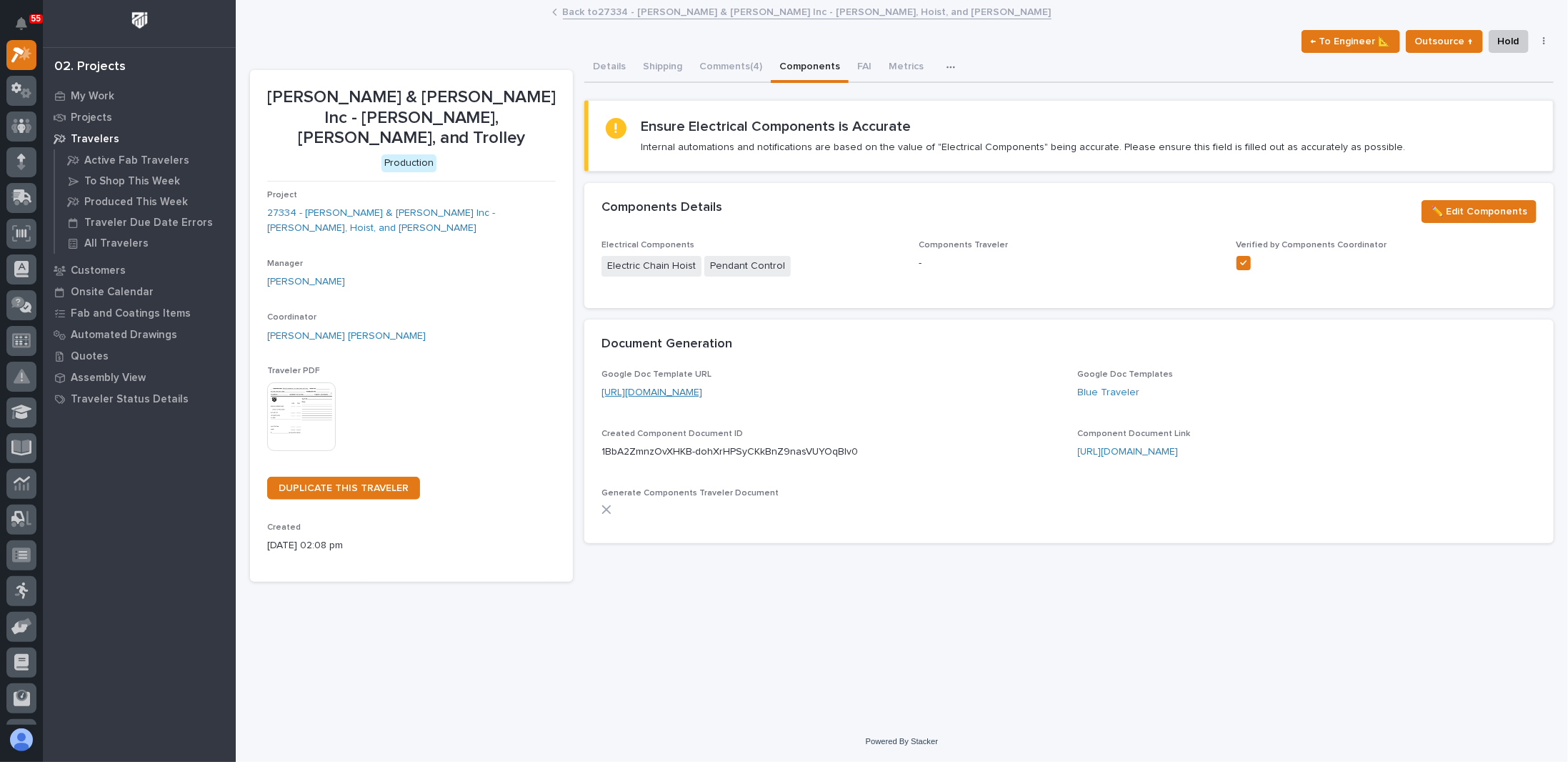
click at [702, 392] on link "[URL][DOMAIN_NAME]" at bounding box center [651, 392] width 101 height 10
click at [1164, 447] on link "[URL][DOMAIN_NAME]" at bounding box center [1128, 452] width 101 height 10
drag, startPoint x: 884, startPoint y: 453, endPoint x: 588, endPoint y: 442, distance: 296.2
click at [588, 442] on div "Google Doc Template URL [URL][DOMAIN_NAME] Google Doc Templates Blue Traveler C…" at bounding box center [1069, 456] width 969 height 173
click at [621, 446] on p "1BbA2ZmnzOvXHKB-dohXrHPSyCKkBnZ9nasVUYOqBlv0" at bounding box center [729, 452] width 256 height 15
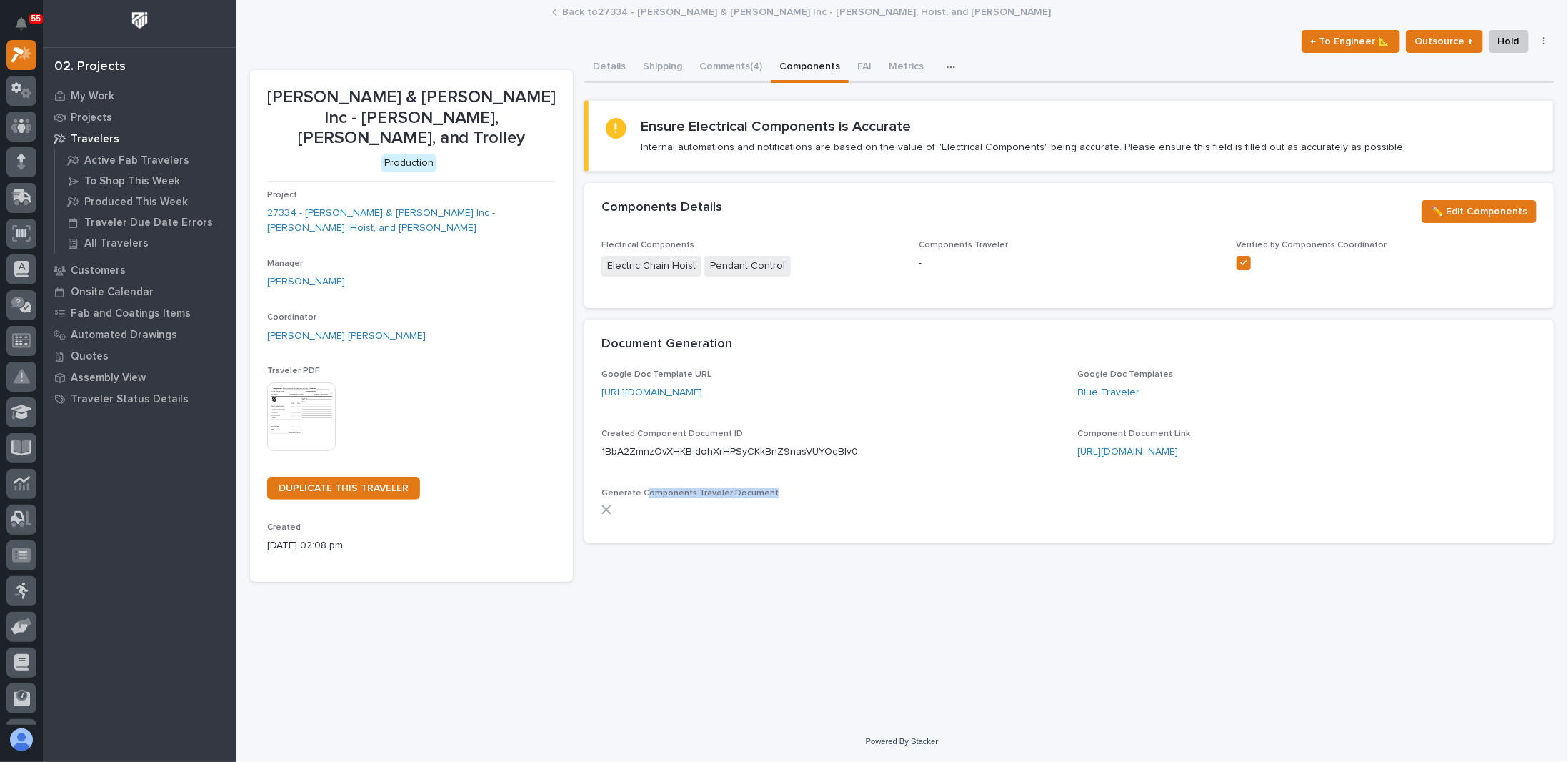
drag, startPoint x: 647, startPoint y: 492, endPoint x: 769, endPoint y: 499, distance: 122.2
click at [769, 499] on div "Generate Components Traveler Document" at bounding box center [831, 506] width 458 height 37
drag, startPoint x: 772, startPoint y: 494, endPoint x: 601, endPoint y: 488, distance: 171.1
click at [601, 488] on p "Generate Components Traveler Document" at bounding box center [831, 493] width 458 height 10
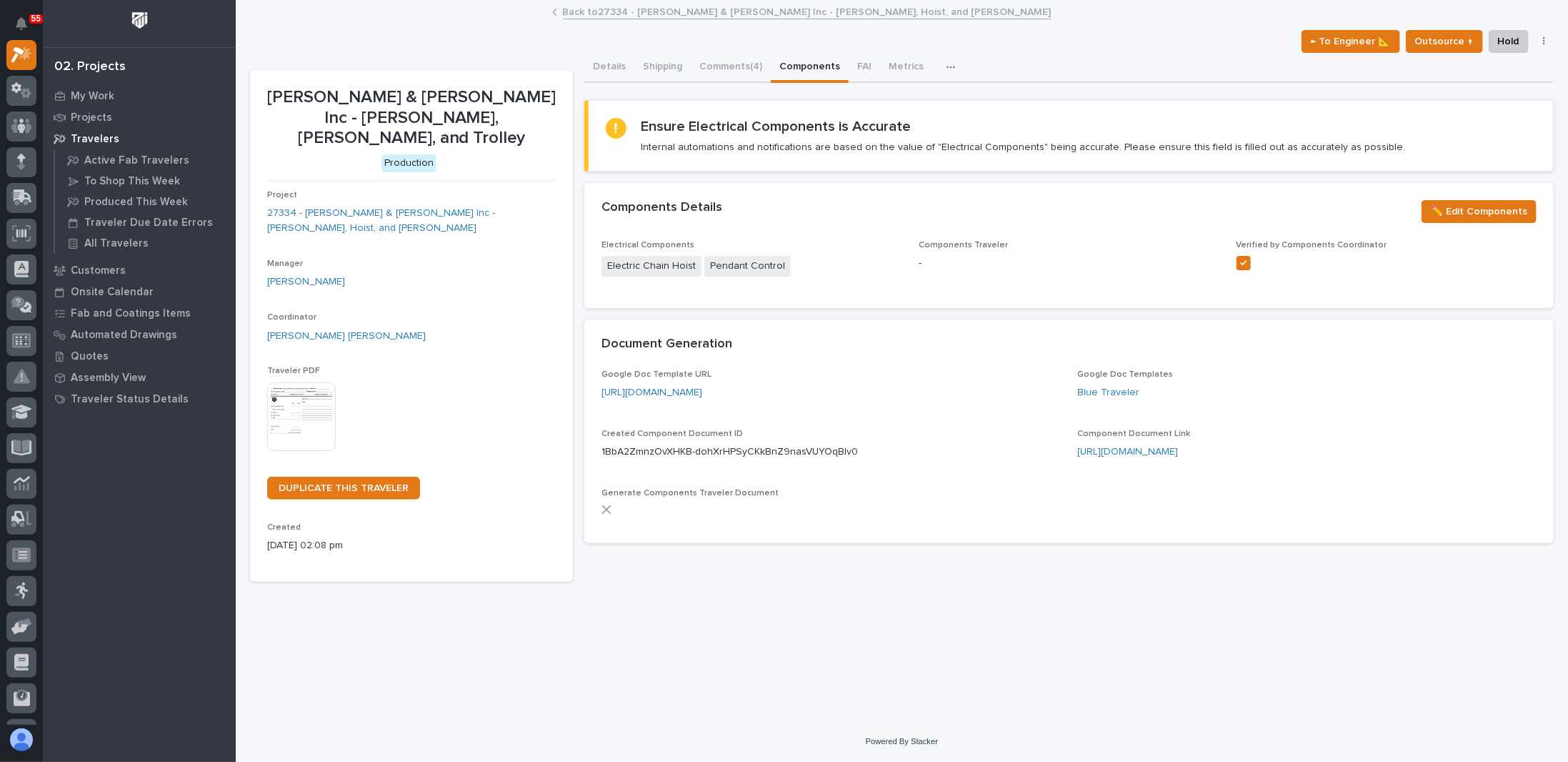
click at [626, 509] on div at bounding box center [831, 510] width 458 height 10
click at [609, 509] on icon at bounding box center [607, 510] width 10 height 10
click at [849, 498] on div "Generate Components Traveler Document" at bounding box center [831, 506] width 458 height 37
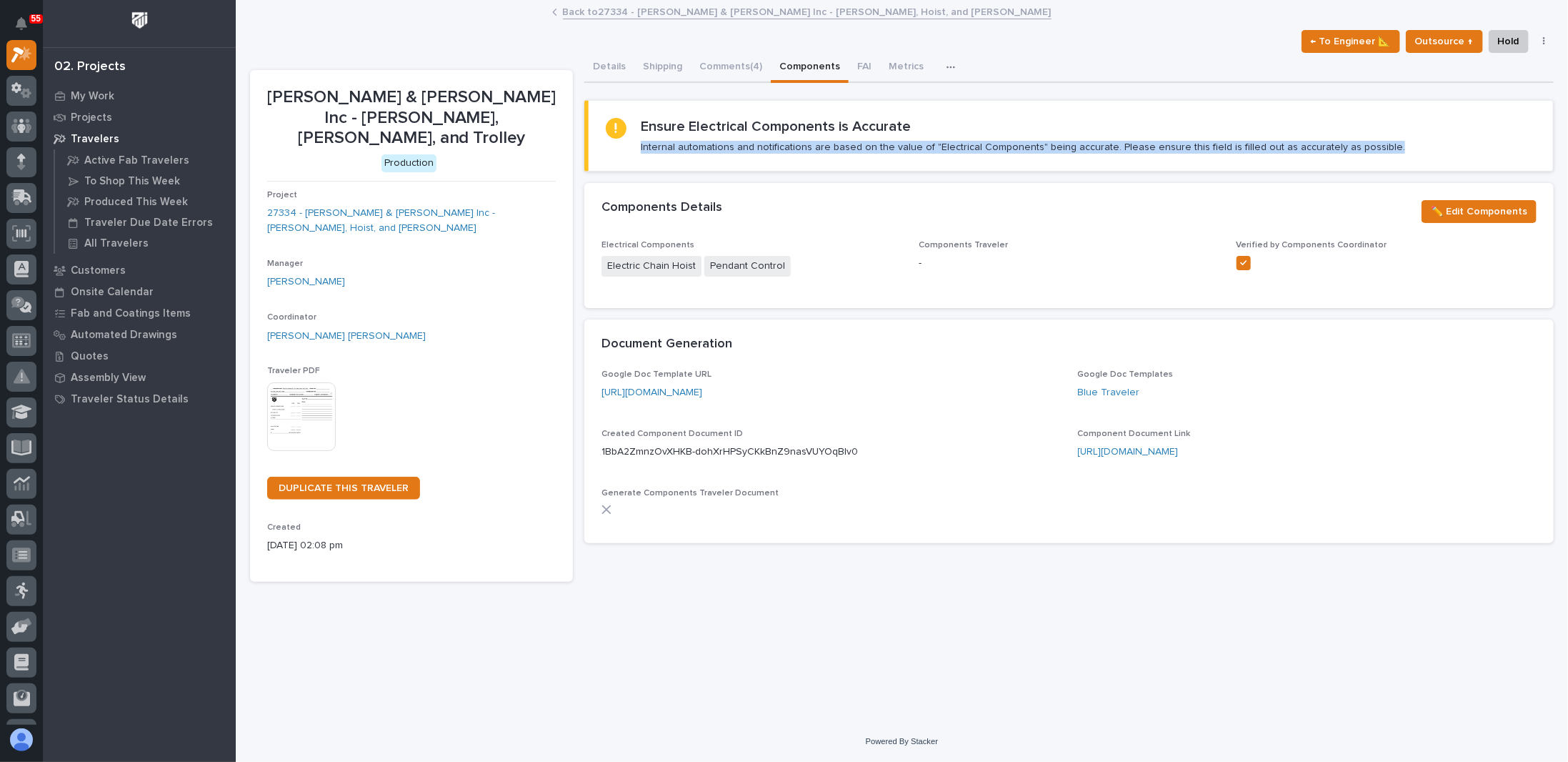
drag, startPoint x: 637, startPoint y: 143, endPoint x: 1412, endPoint y: 109, distance: 775.7
click at [1412, 109] on section "Ensure Electrical Components is Accurate Internal automations and notifications…" at bounding box center [1069, 135] width 969 height 71
click at [1379, 136] on div "Ensure Electrical Components is Accurate Internal automations and notifications…" at bounding box center [1071, 135] width 930 height 36
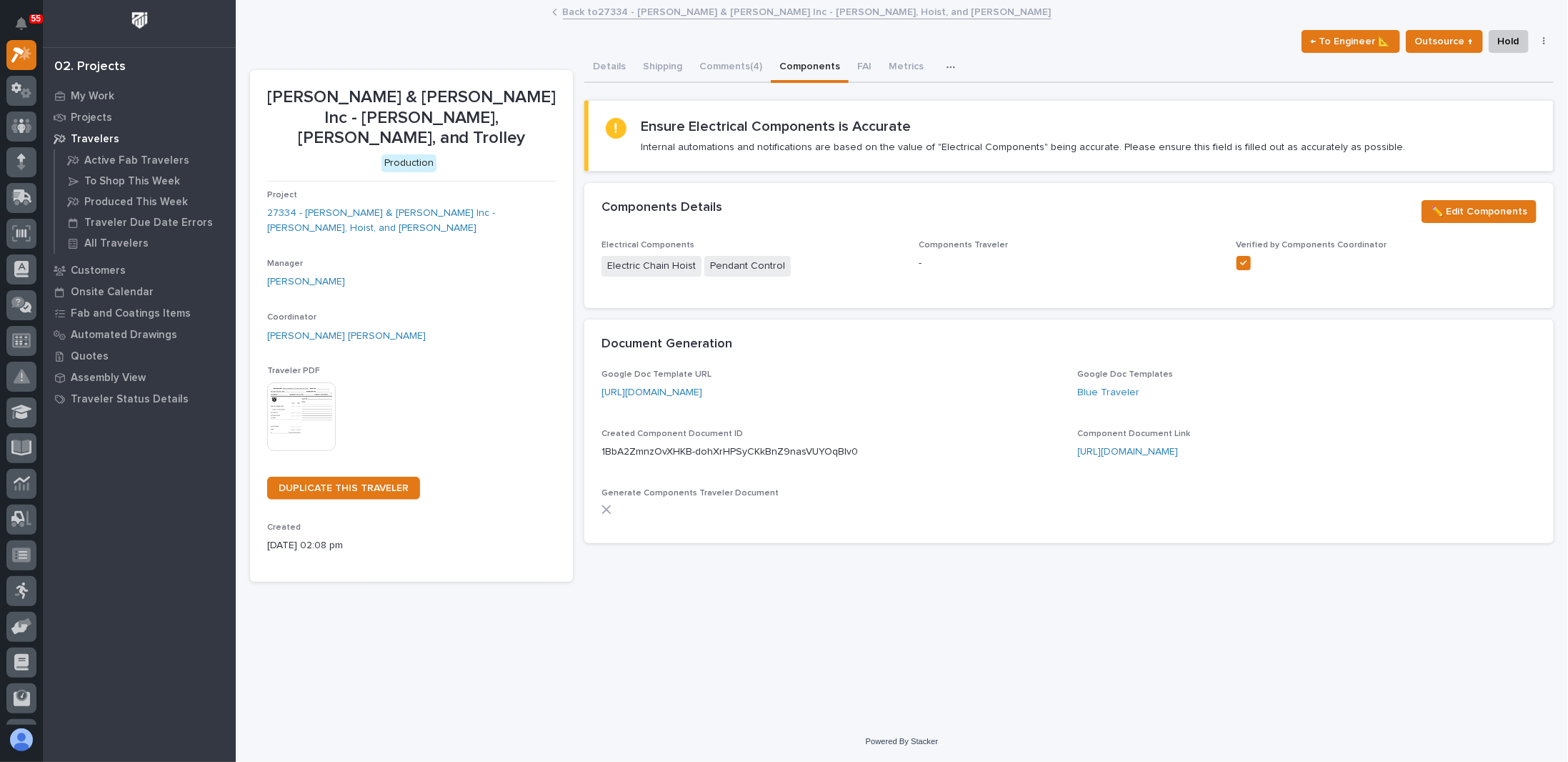
drag, startPoint x: 1382, startPoint y: 136, endPoint x: 1364, endPoint y: 137, distance: 18.0
click at [1374, 137] on div "Ensure Electrical Components is Accurate Internal automations and notifications…" at bounding box center [1071, 135] width 930 height 36
drag, startPoint x: 1364, startPoint y: 137, endPoint x: 1088, endPoint y: 125, distance: 276.3
click at [1088, 125] on div "Ensure Electrical Components is Accurate Internal automations and notifications…" at bounding box center [1022, 135] width 765 height 36
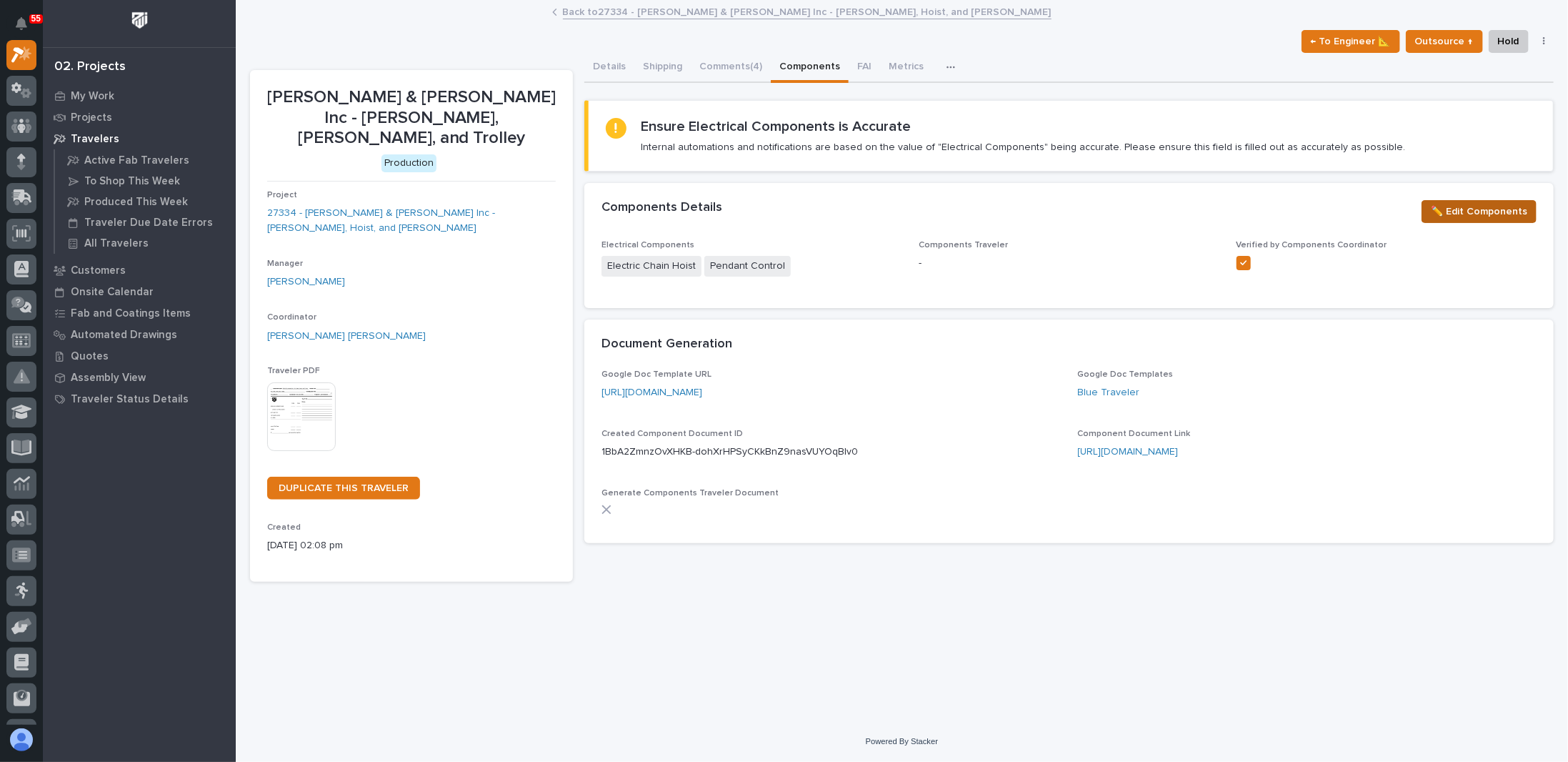
click at [1522, 204] on span "✏️ Edit Components" at bounding box center [1478, 211] width 96 height 17
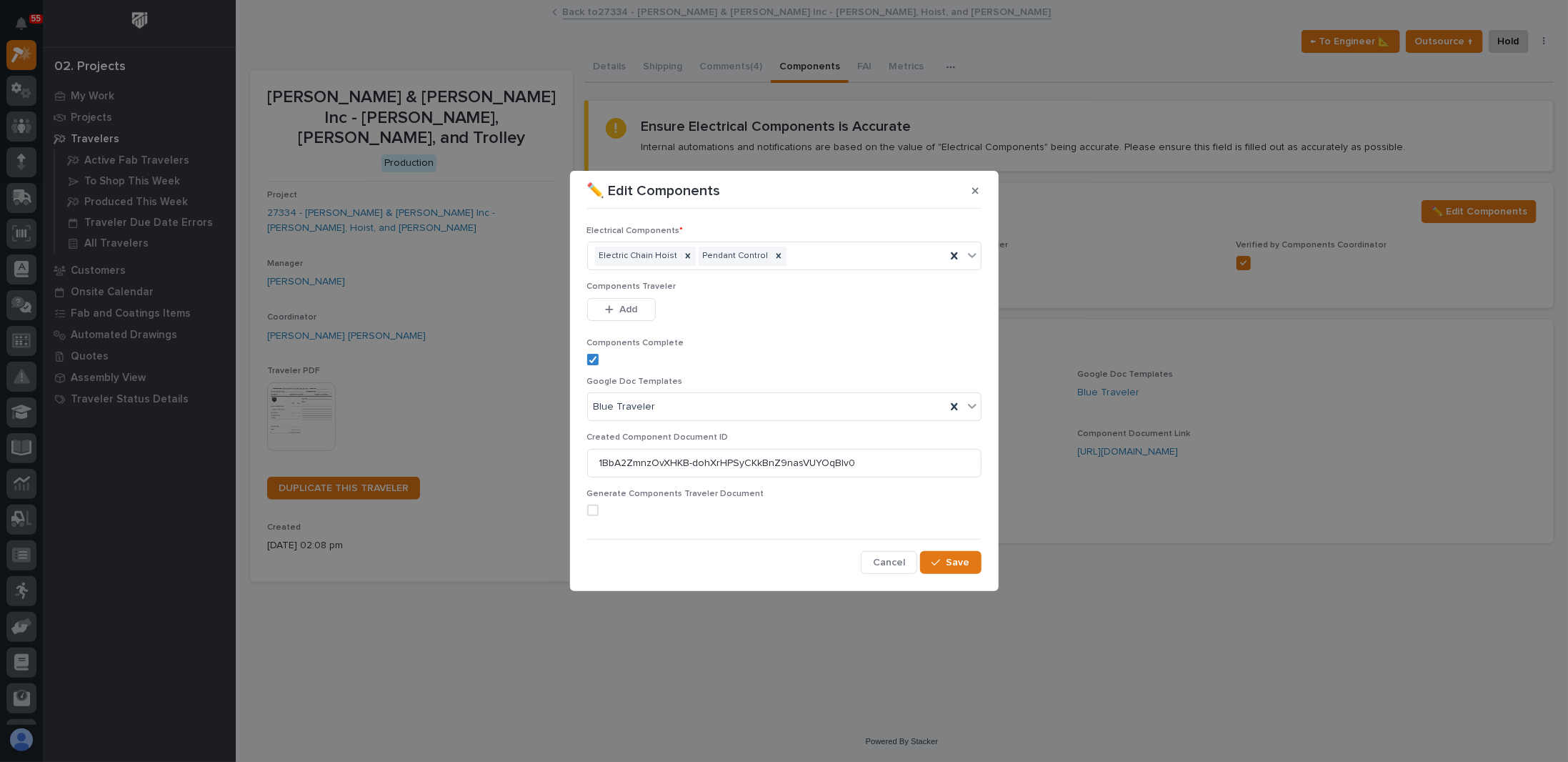
click at [604, 510] on label at bounding box center [784, 511] width 394 height 12
click at [955, 562] on span "Save" at bounding box center [958, 563] width 24 height 13
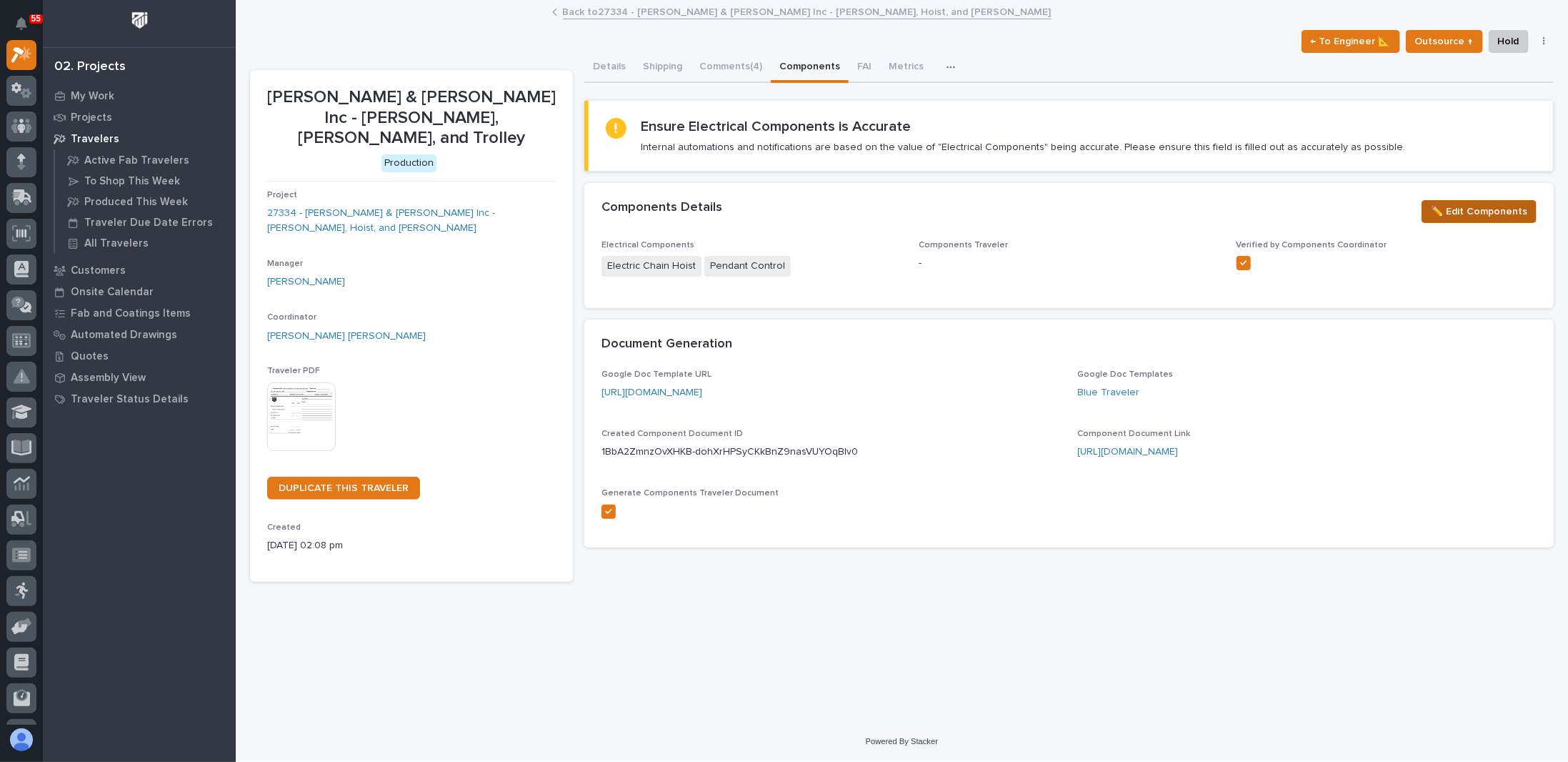
click at [1486, 209] on span "✏️ Edit Components" at bounding box center [1478, 211] width 96 height 17
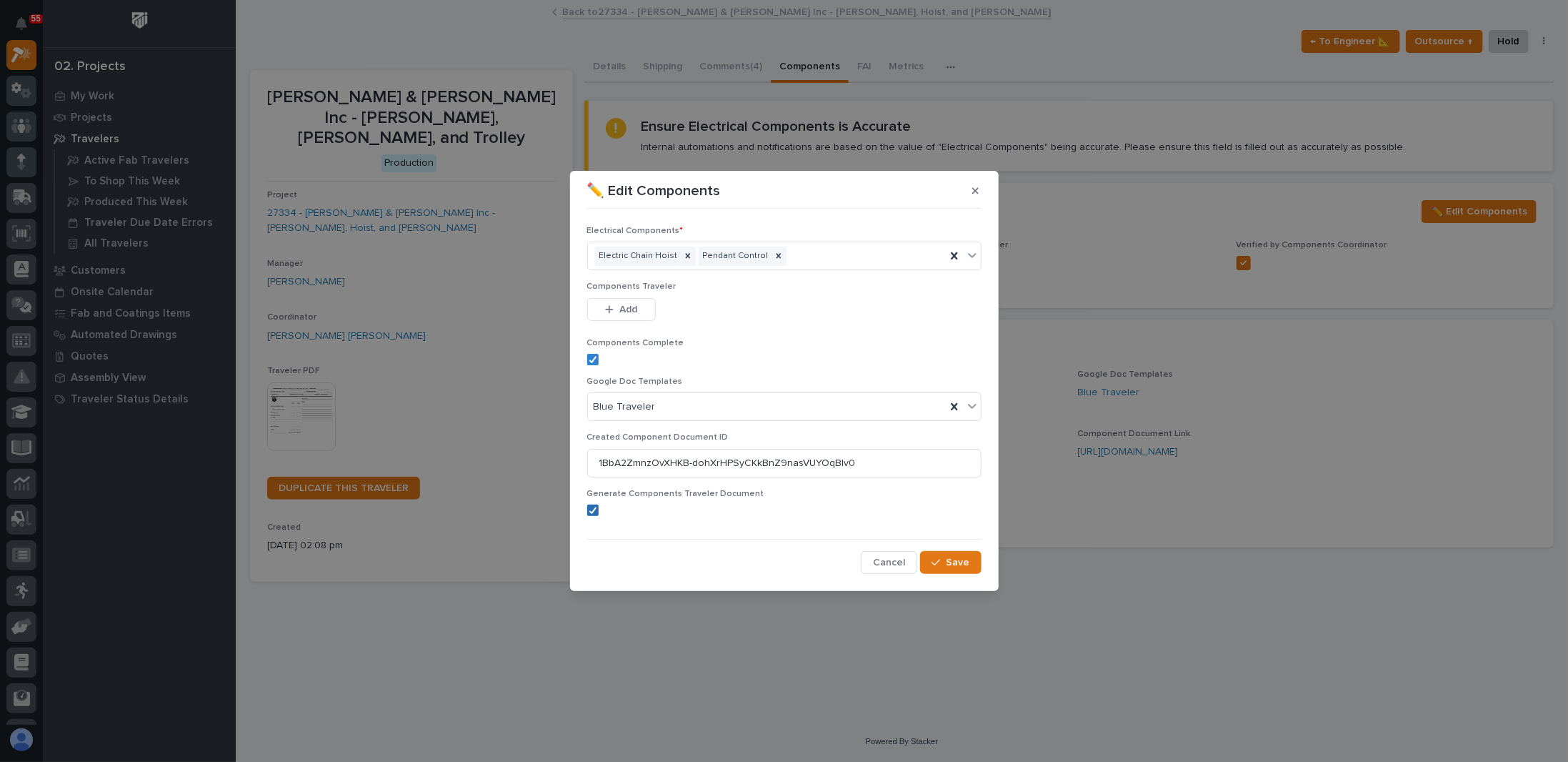
click at [595, 509] on icon at bounding box center [593, 511] width 9 height 7
click at [947, 555] on button "Save" at bounding box center [950, 562] width 61 height 23
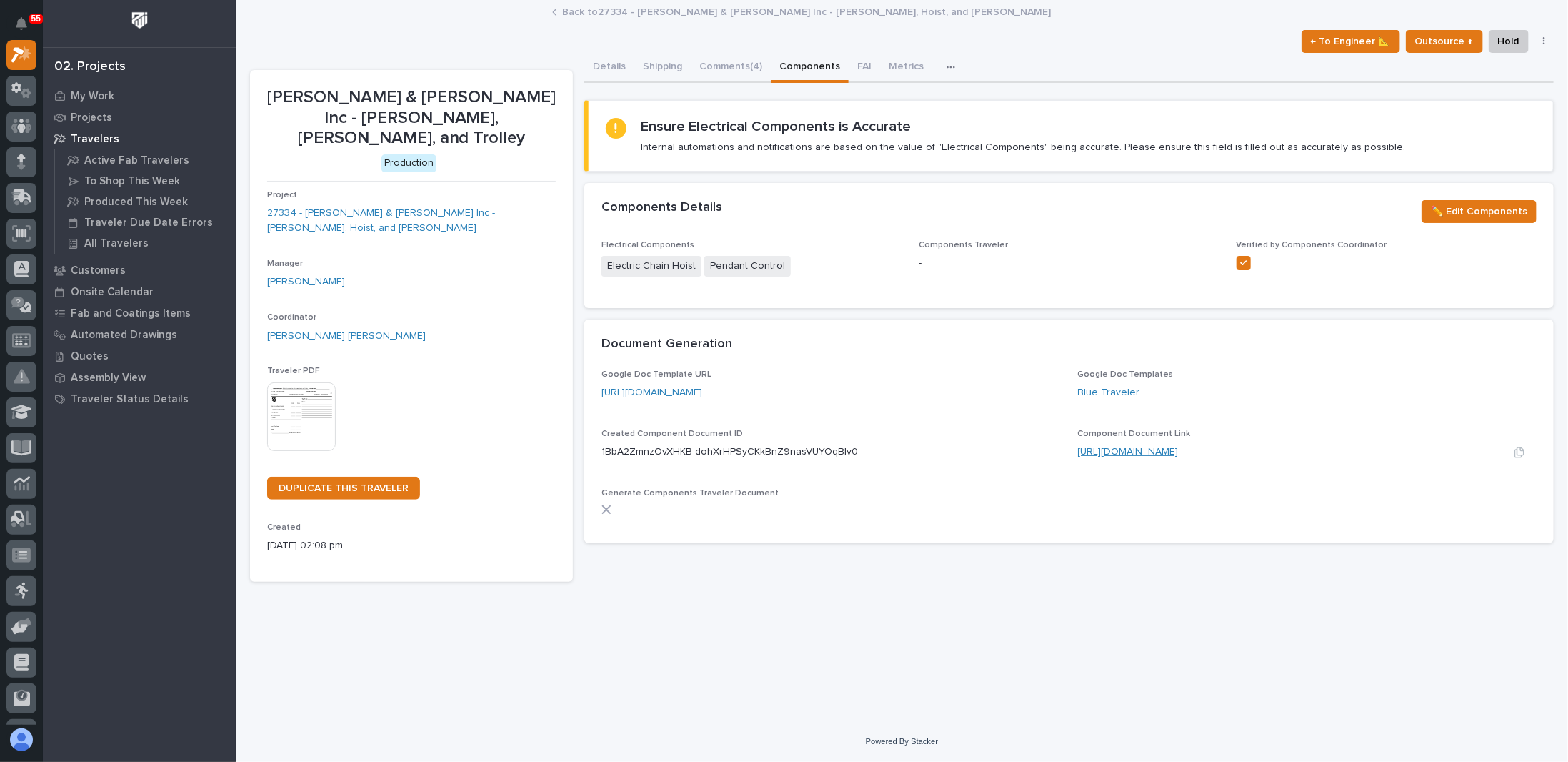
click at [1110, 449] on link "[URL][DOMAIN_NAME]" at bounding box center [1128, 452] width 101 height 10
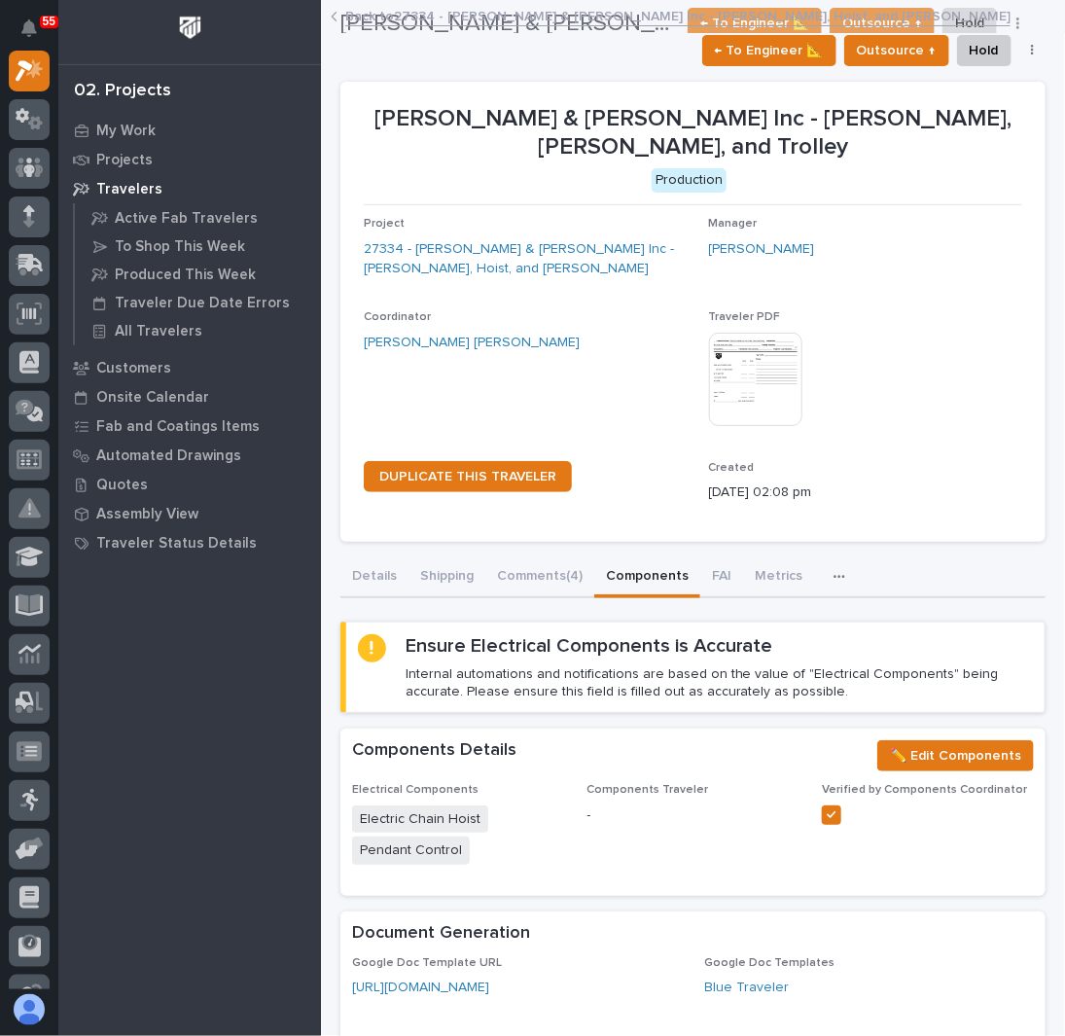
scroll to position [0, 0]
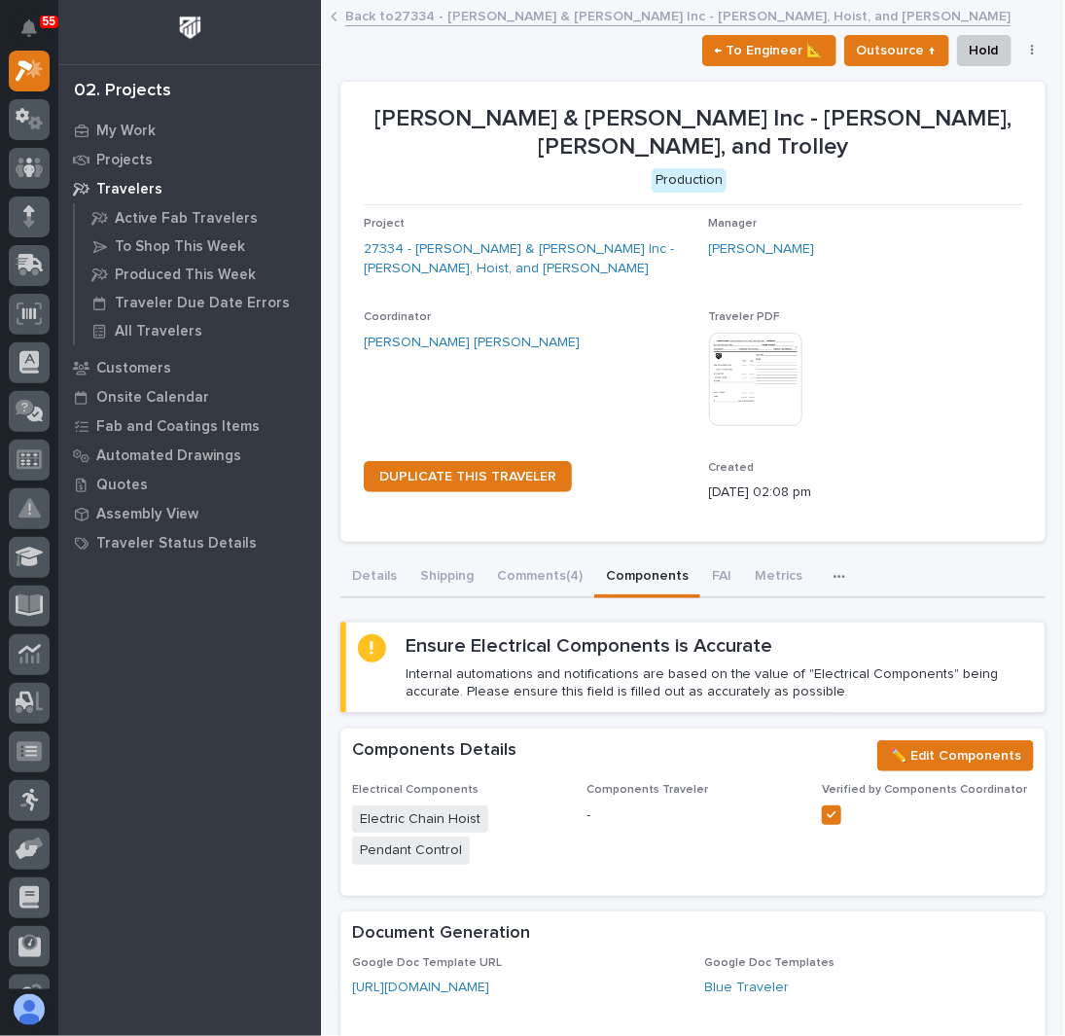
drag, startPoint x: 866, startPoint y: 160, endPoint x: 854, endPoint y: 170, distance: 15.8
click at [866, 168] on p "Production" at bounding box center [689, 180] width 651 height 24
